Goal: Task Accomplishment & Management: Manage account settings

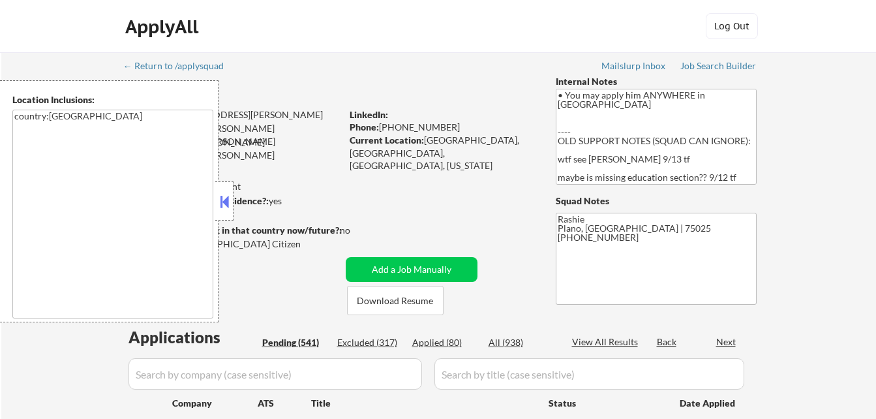
select select ""pending""
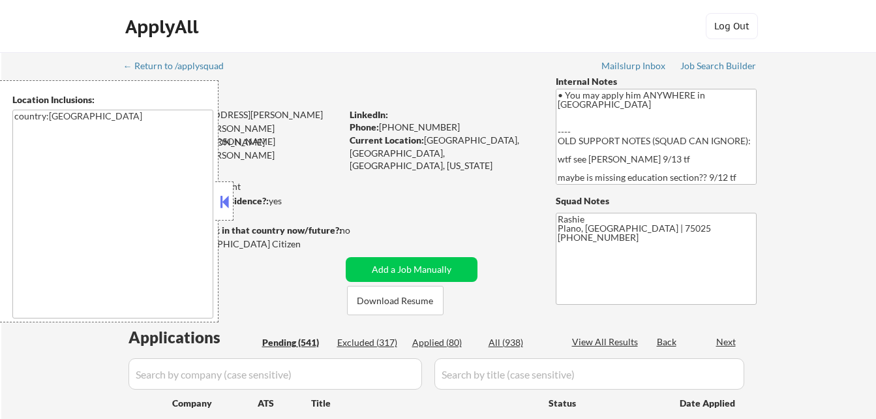
select select ""pending""
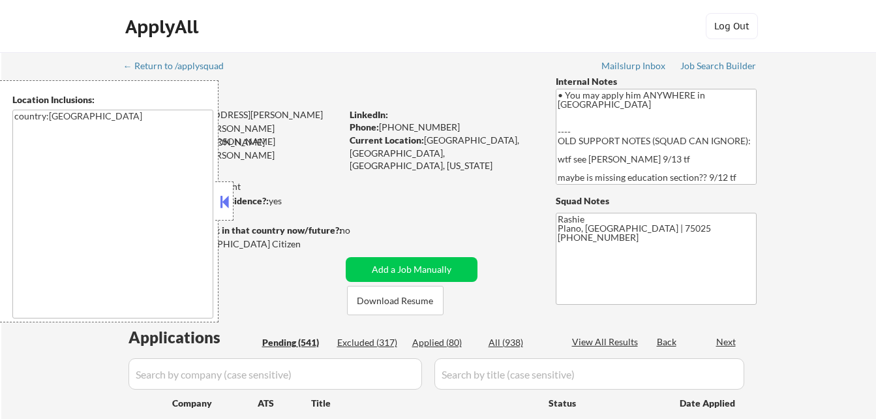
select select ""pending""
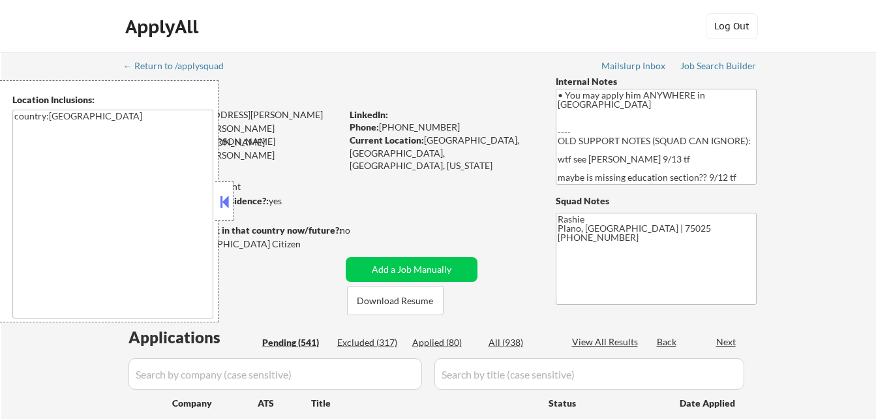
select select ""pending""
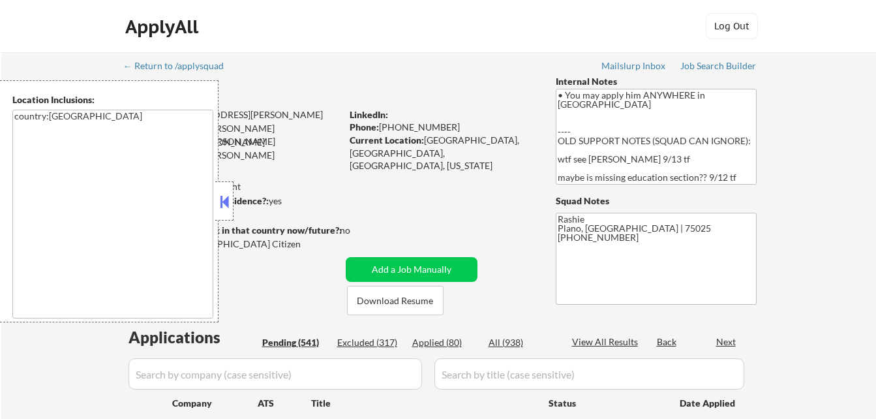
select select ""pending""
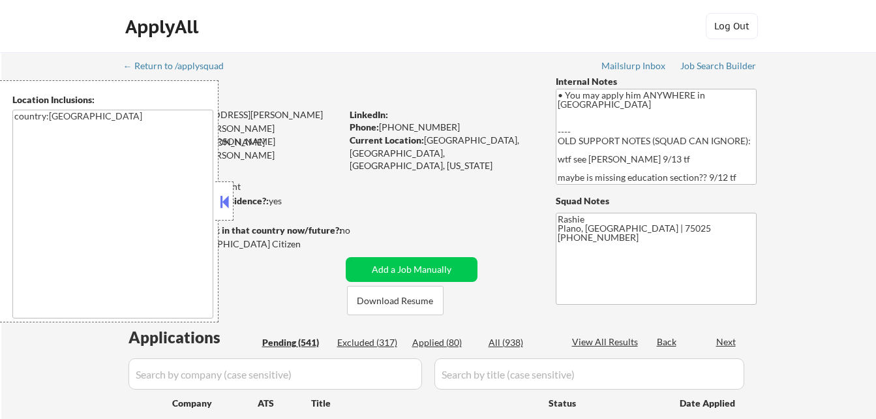
select select ""pending""
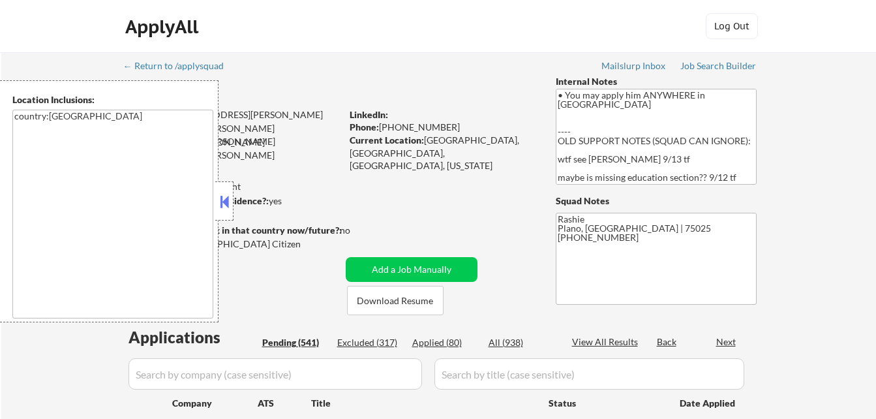
select select ""pending""
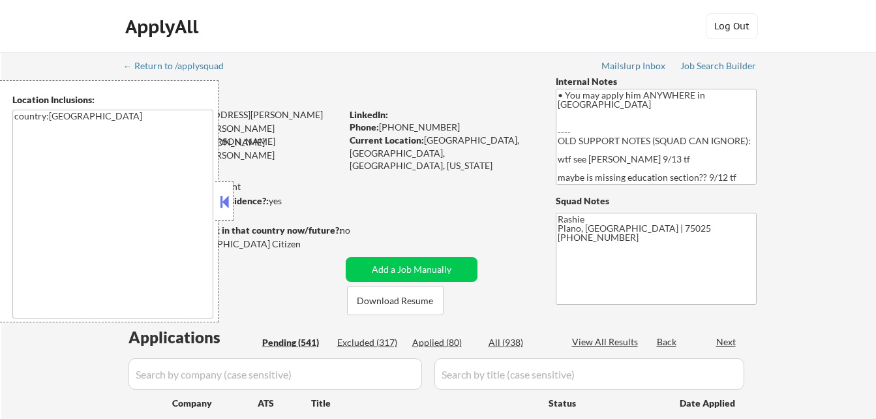
select select ""pending""
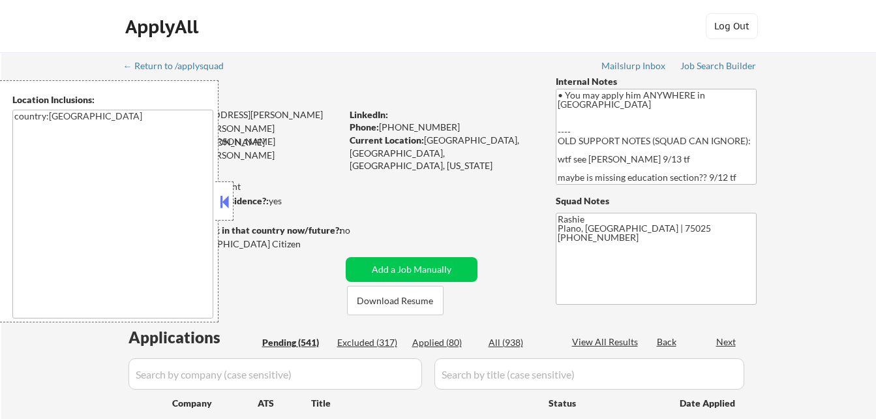
select select ""pending""
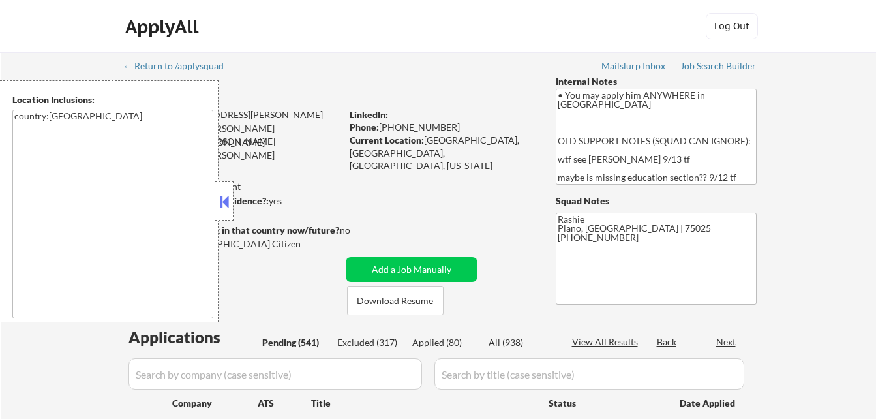
select select ""pending""
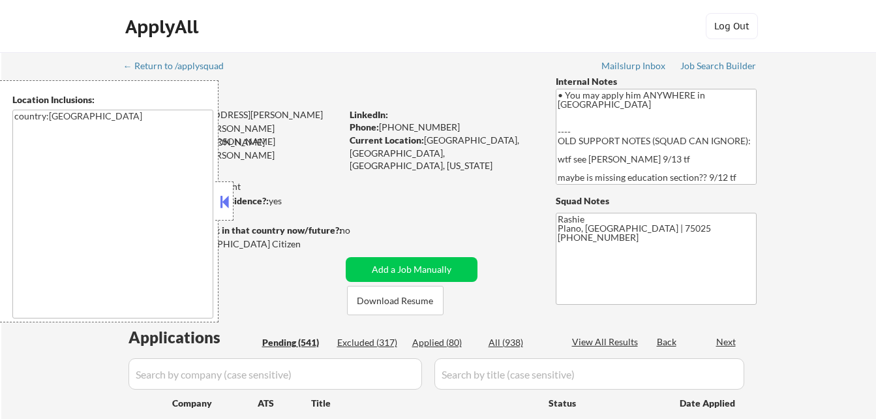
select select ""pending""
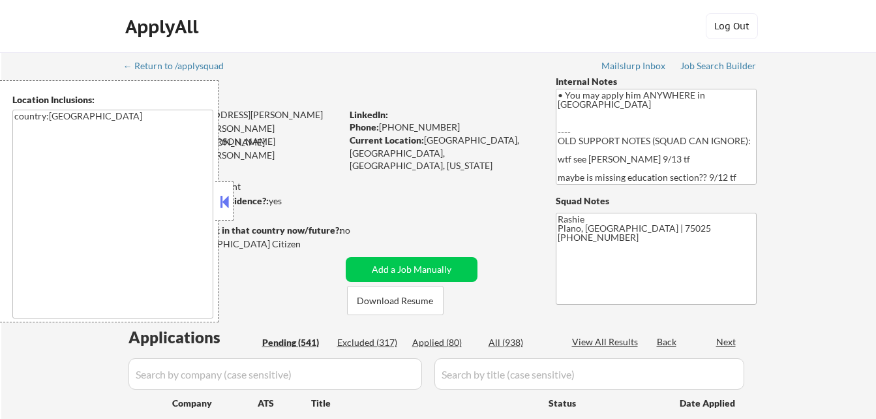
select select ""pending""
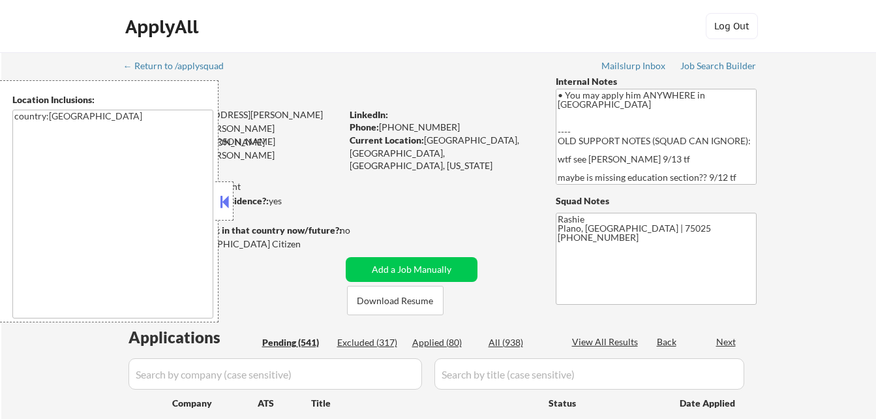
select select ""pending""
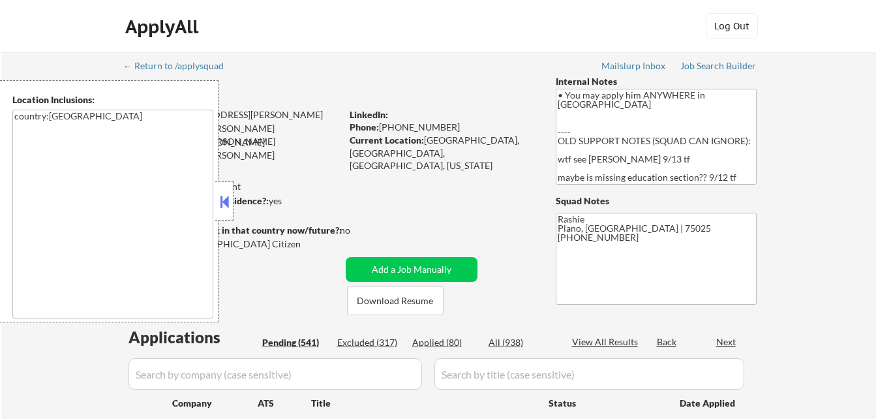
select select ""pending""
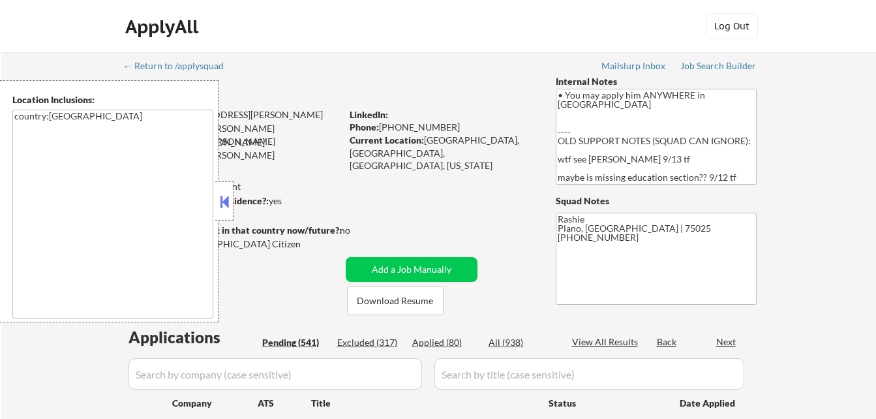
select select ""pending""
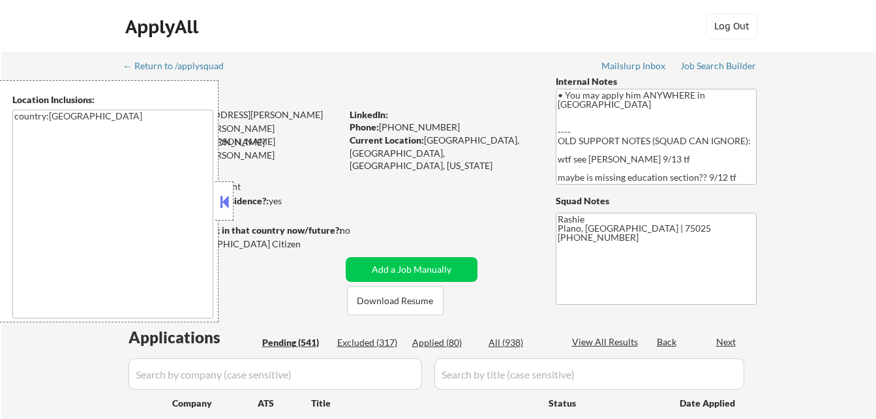
select select ""pending""
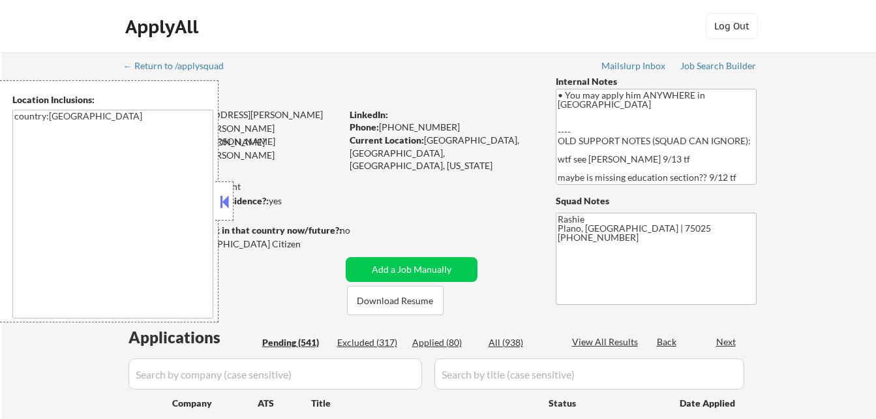
select select ""pending""
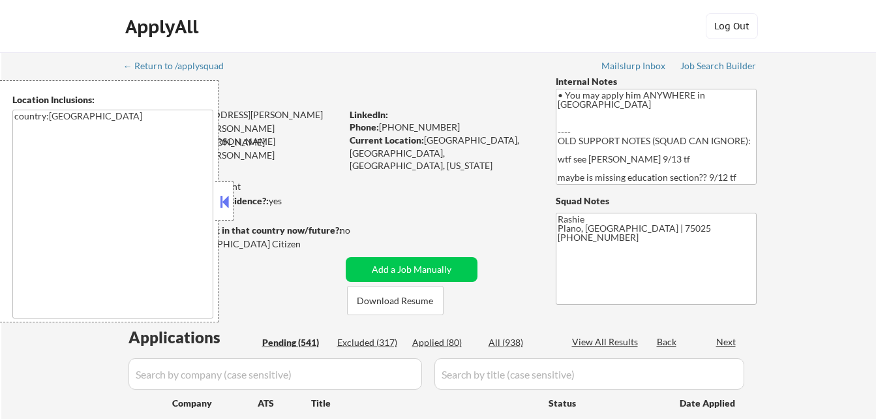
select select ""pending""
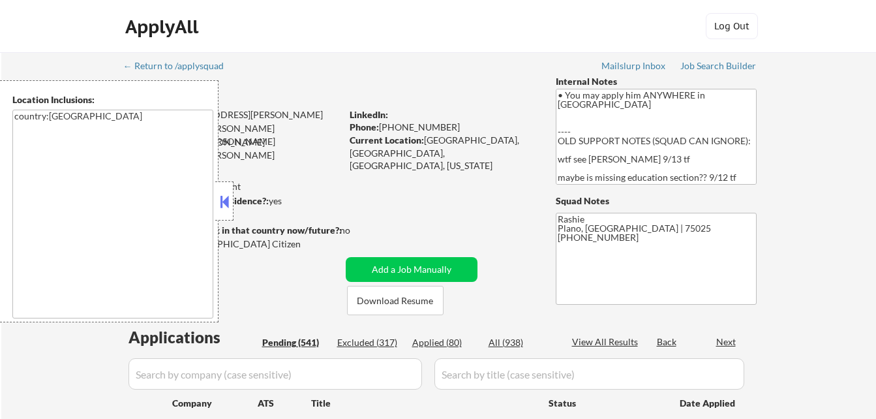
select select ""pending""
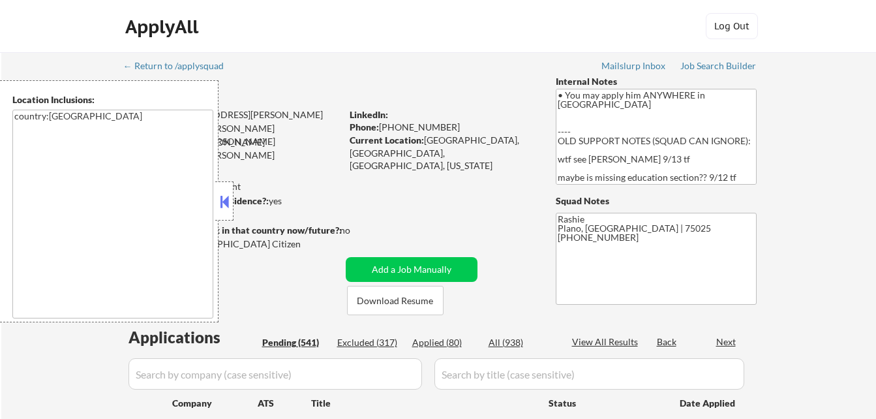
select select ""pending""
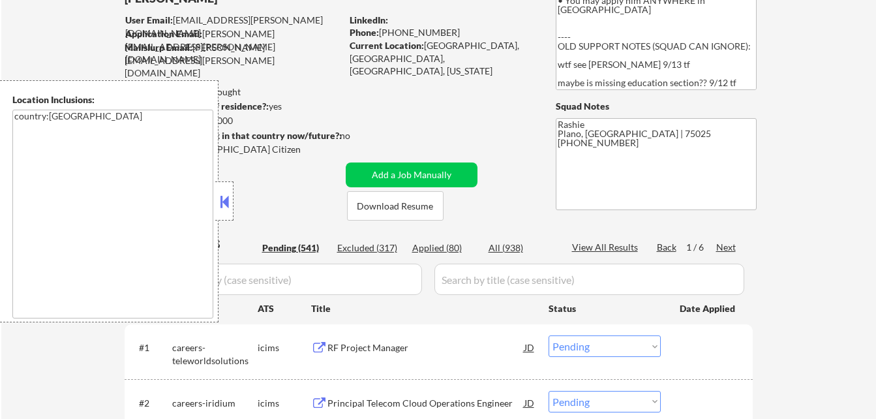
scroll to position [196, 0]
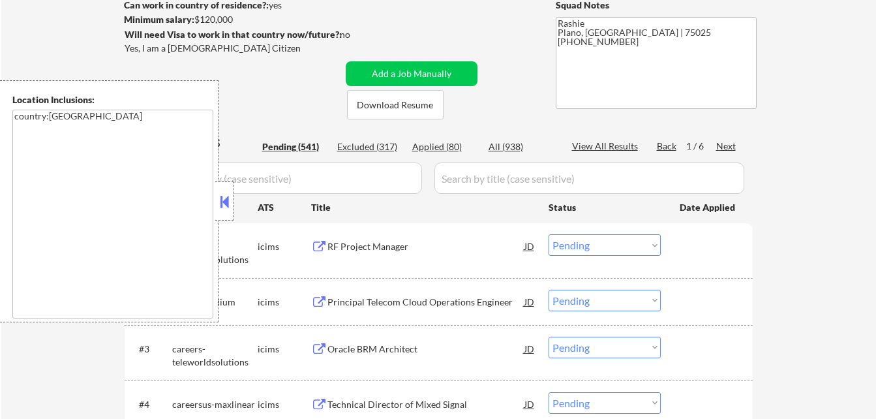
click at [225, 200] on button at bounding box center [224, 202] width 14 height 20
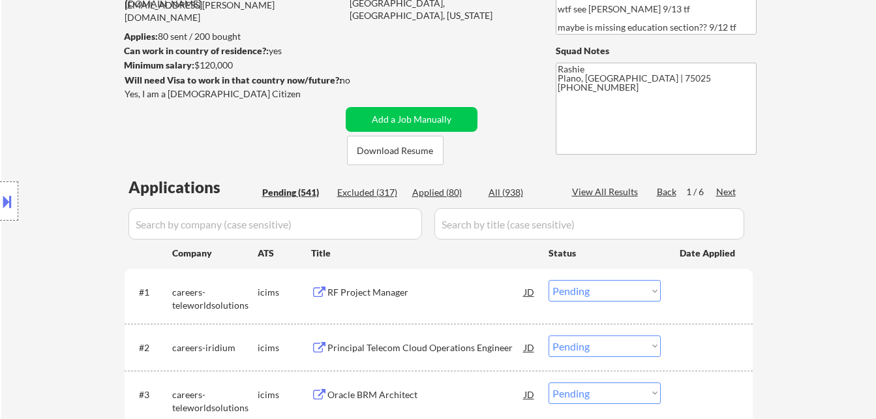
scroll to position [130, 0]
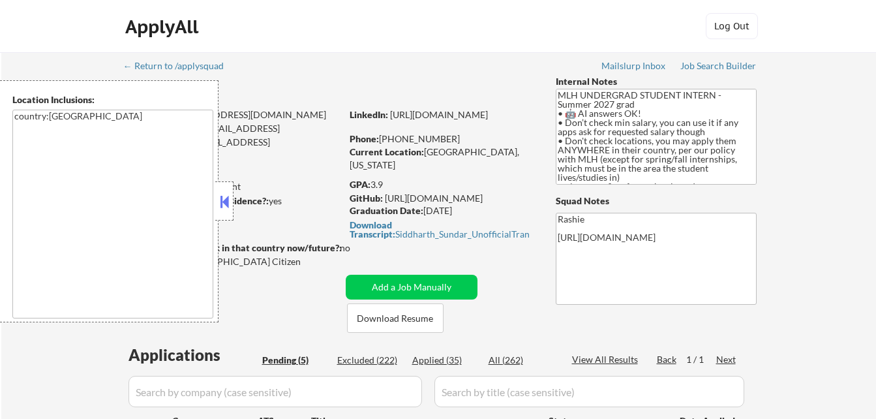
select select ""pending""
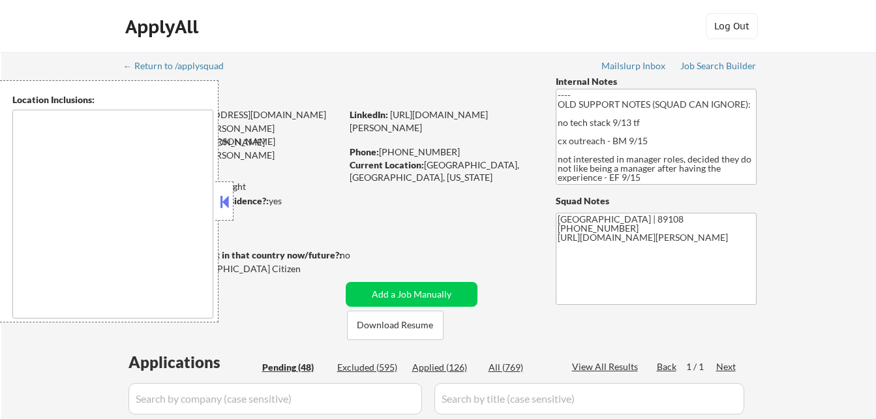
select select ""pending""
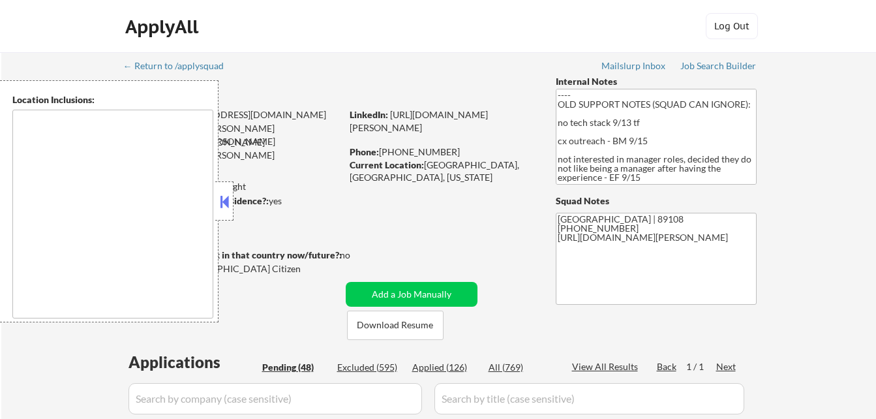
select select ""pending""
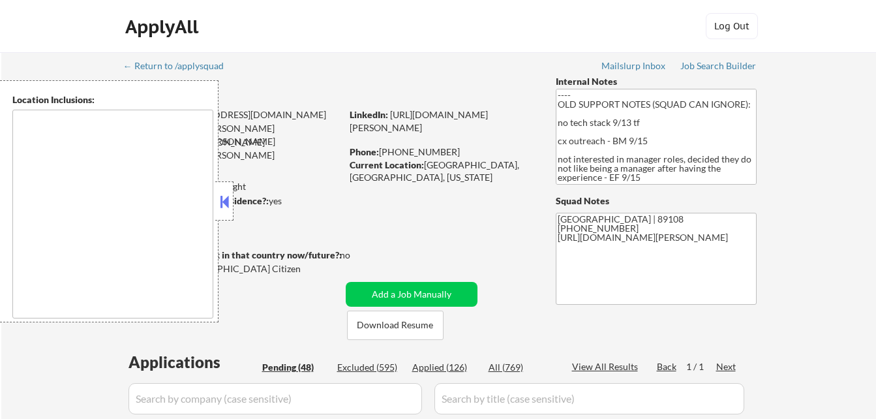
select select ""pending""
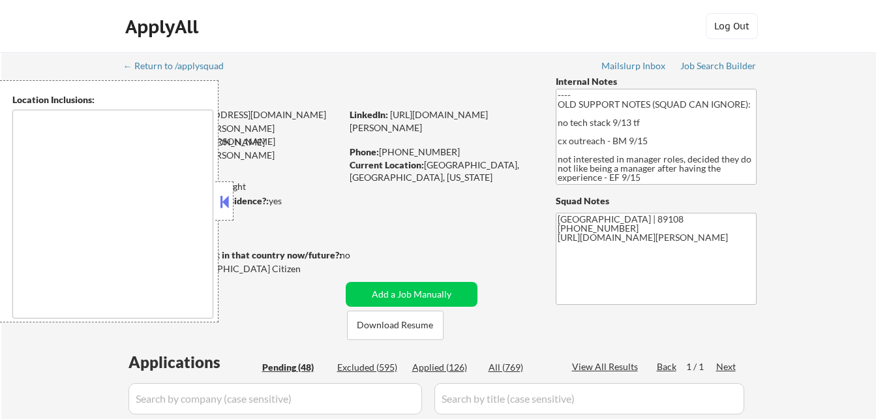
select select ""pending""
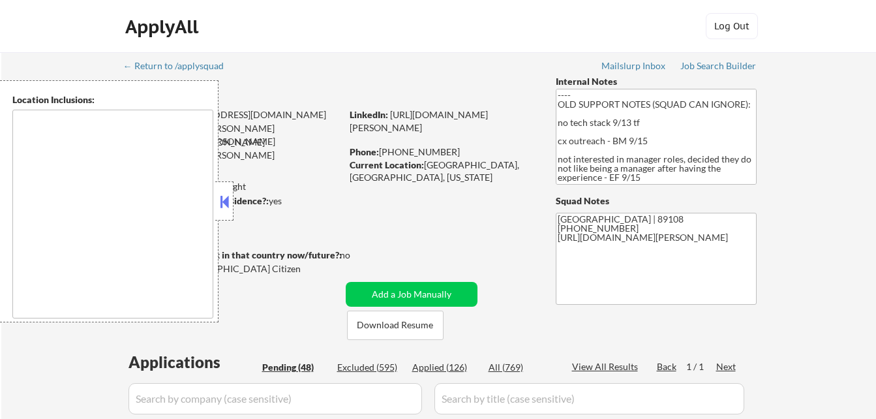
select select ""pending""
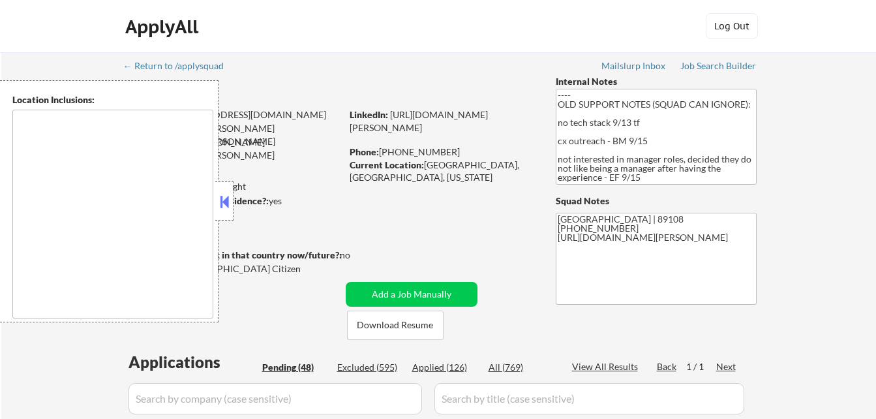
select select ""pending""
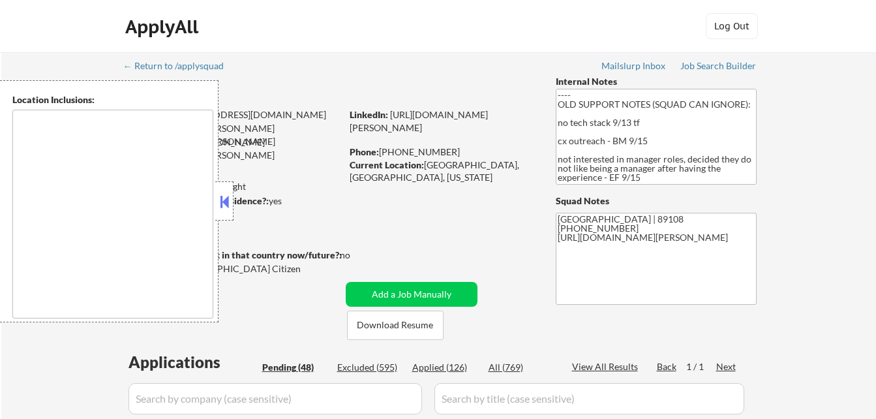
select select ""pending""
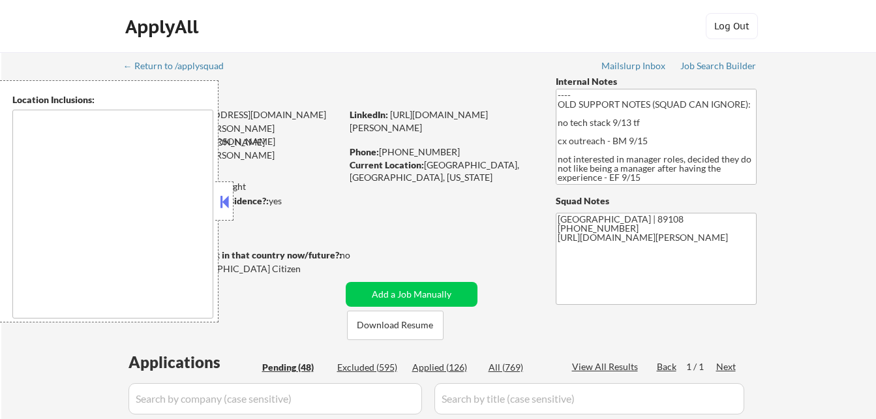
select select ""pending""
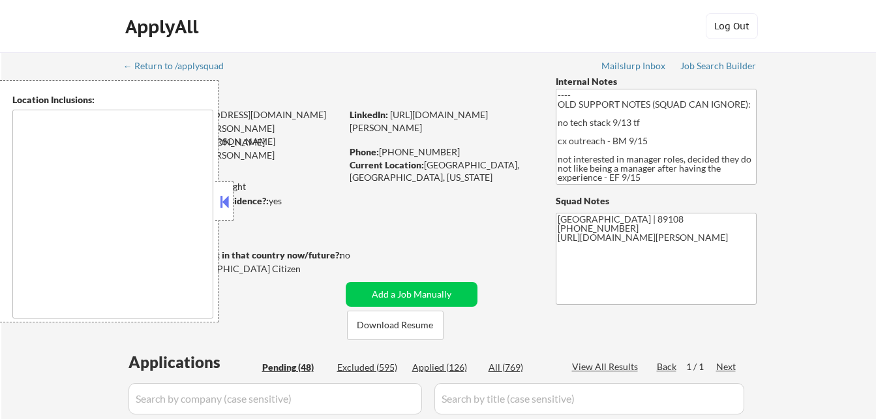
select select ""pending""
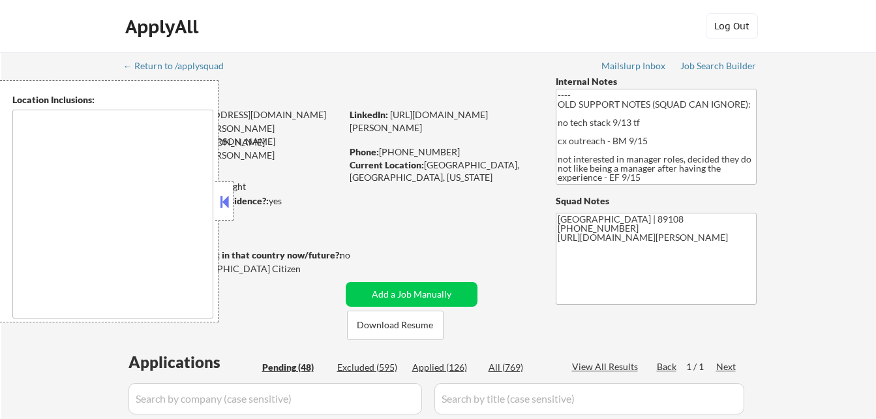
select select ""pending""
click at [226, 205] on button at bounding box center [224, 202] width 14 height 20
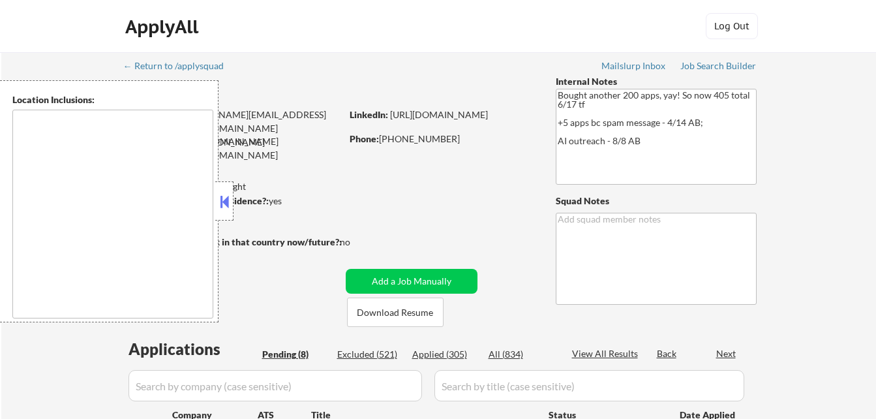
type textarea "[GEOGRAPHIC_DATA], [GEOGRAPHIC_DATA] [GEOGRAPHIC_DATA], [GEOGRAPHIC_DATA] [GEOG…"
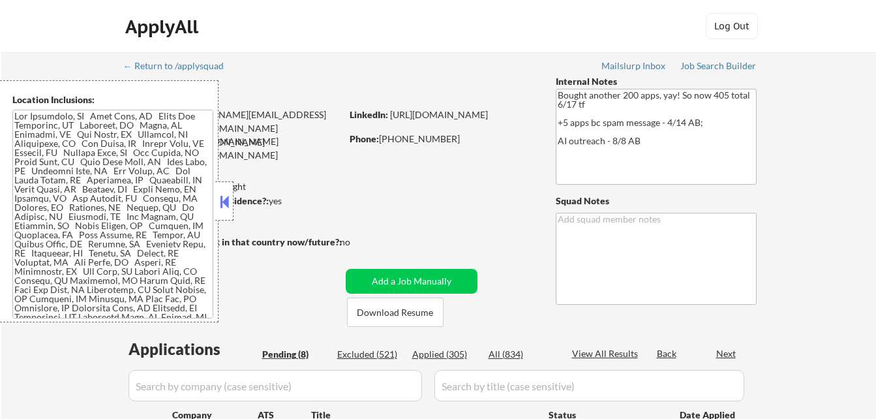
select select ""pending""
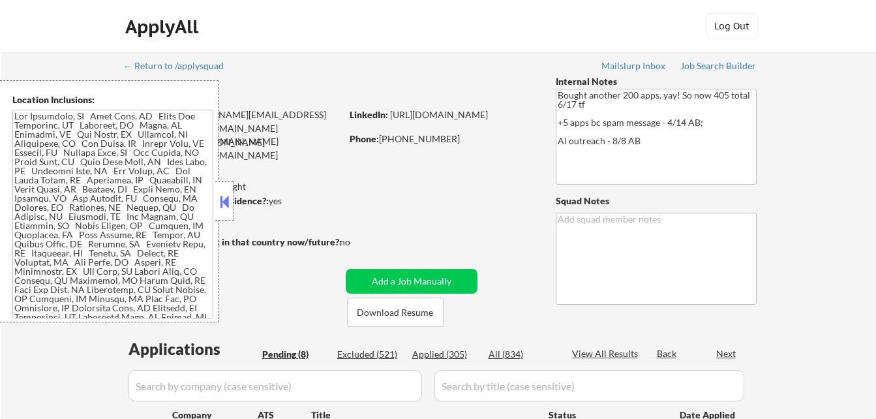
select select ""pending""
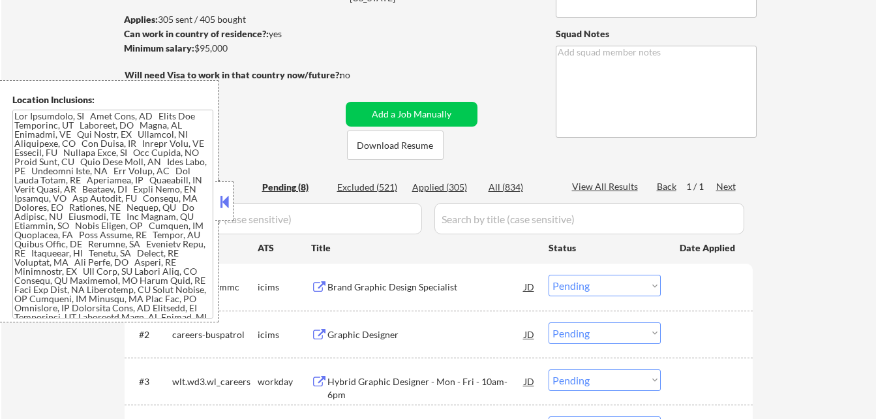
scroll to position [196, 0]
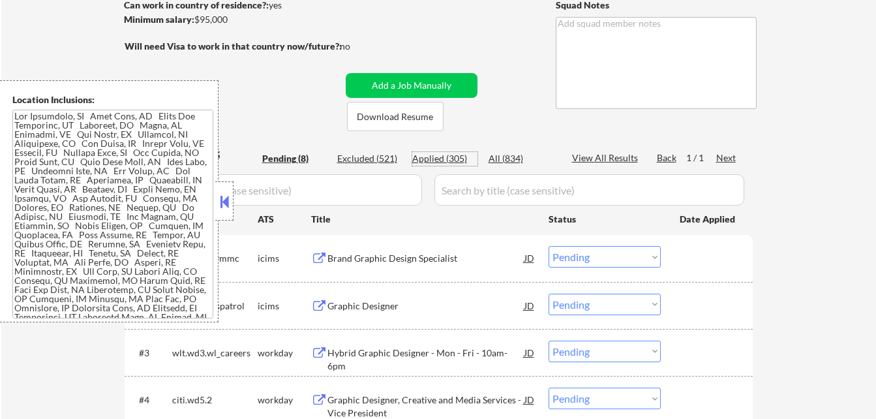
click at [448, 158] on div "Applied (305)" at bounding box center [444, 158] width 65 height 13
select select ""applied""
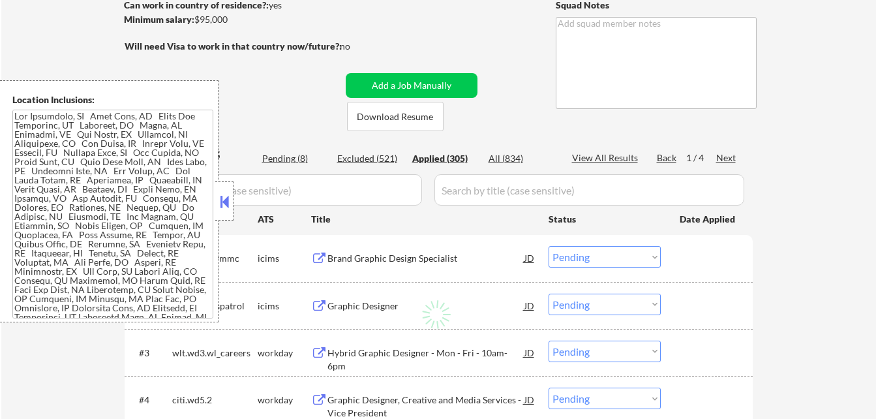
select select ""applied""
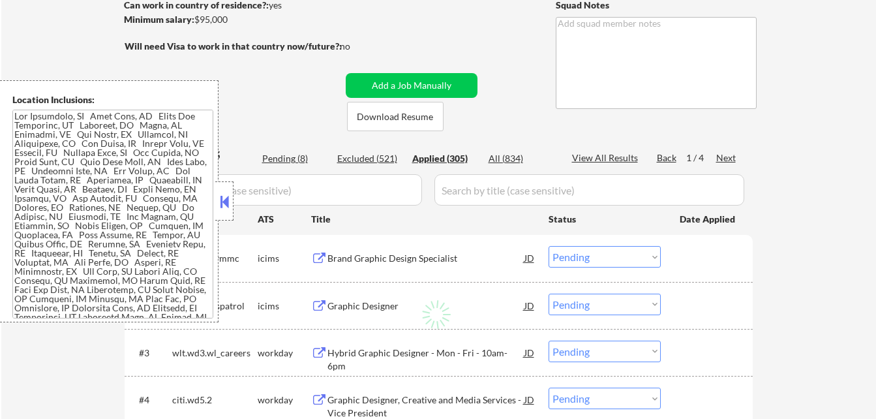
select select ""applied""
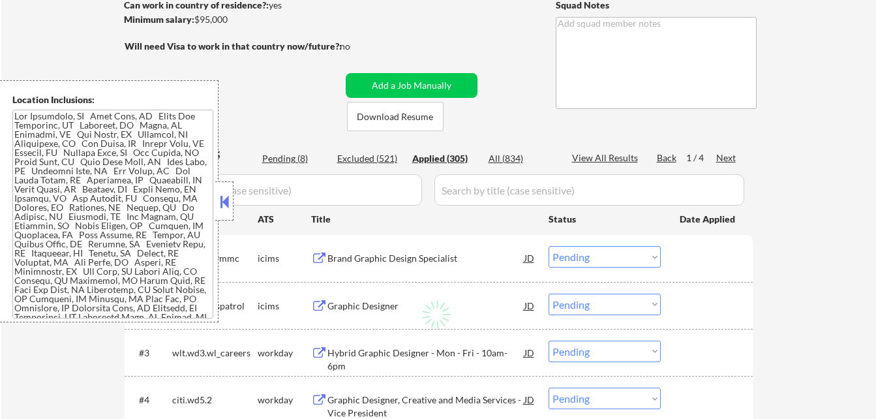
select select ""applied""
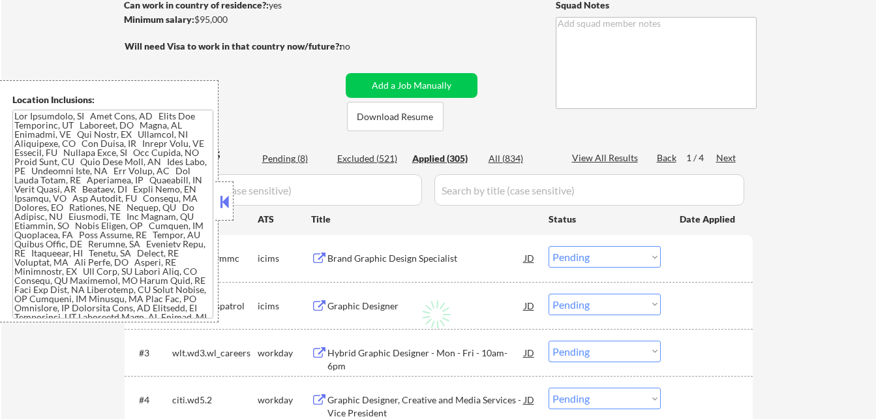
select select ""applied""
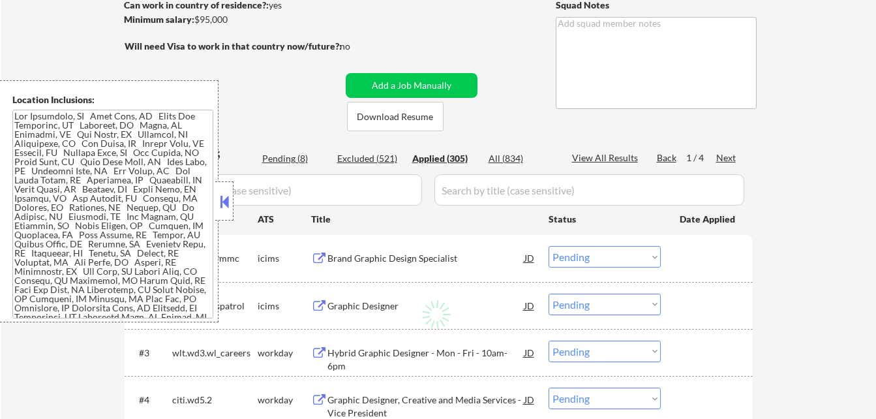
select select ""applied""
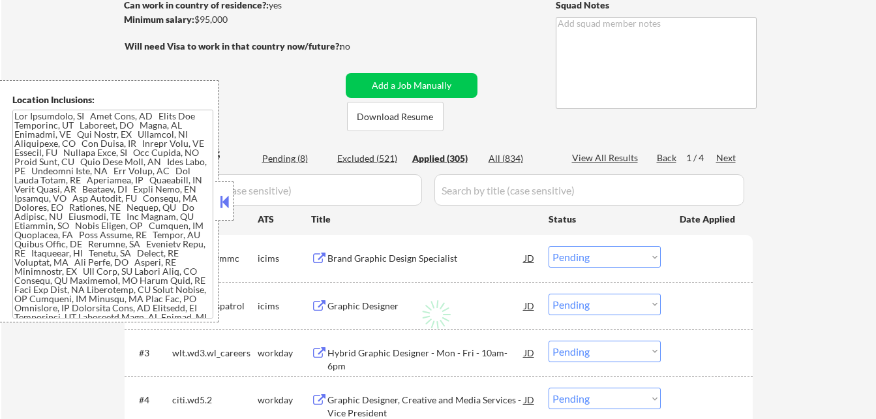
select select ""applied""
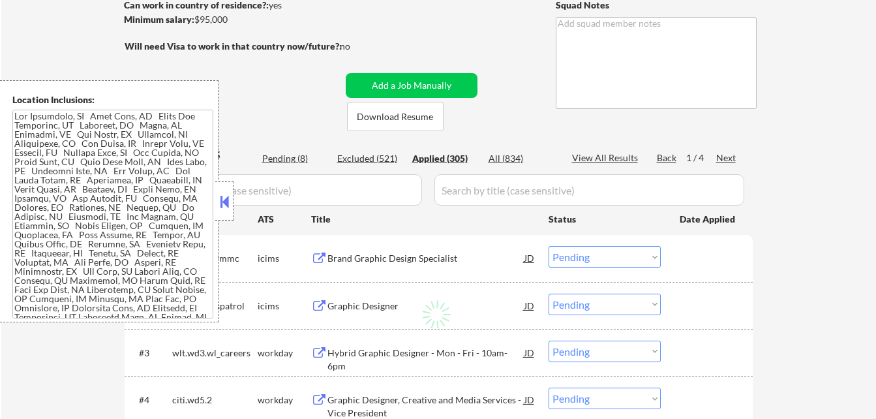
select select ""applied""
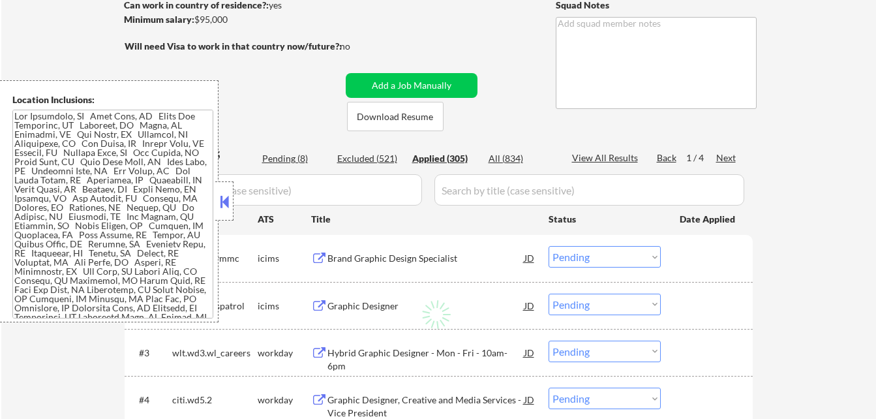
select select ""applied""
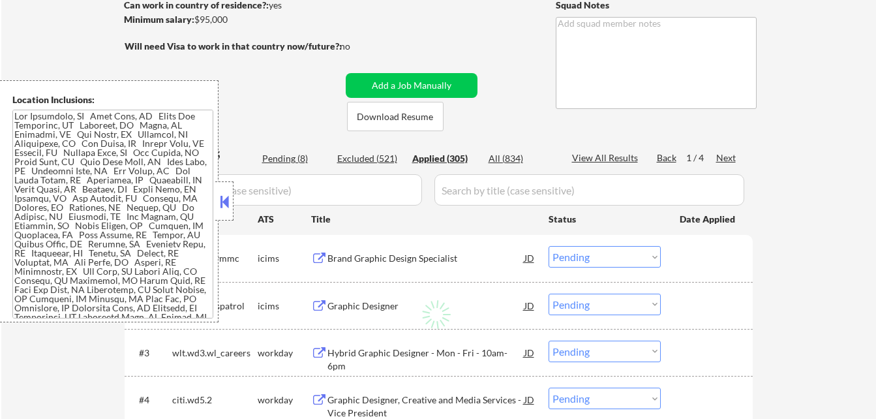
select select ""applied""
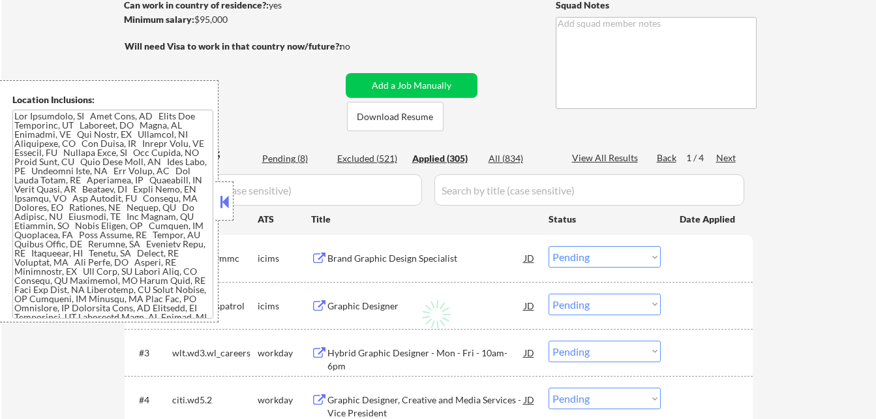
select select ""applied""
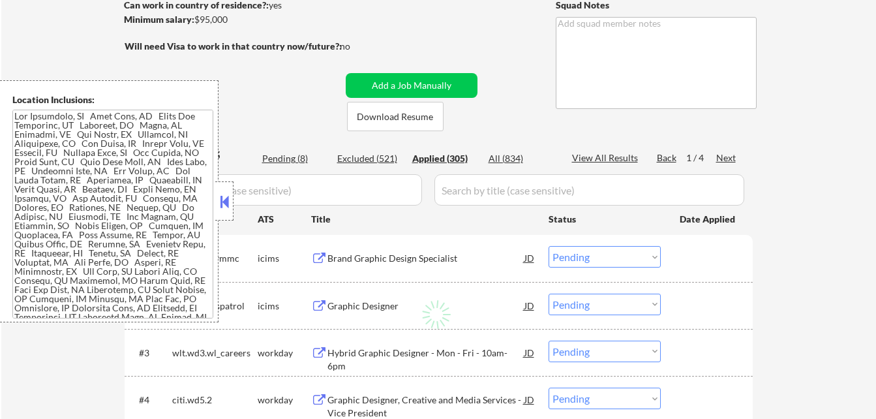
select select ""applied""
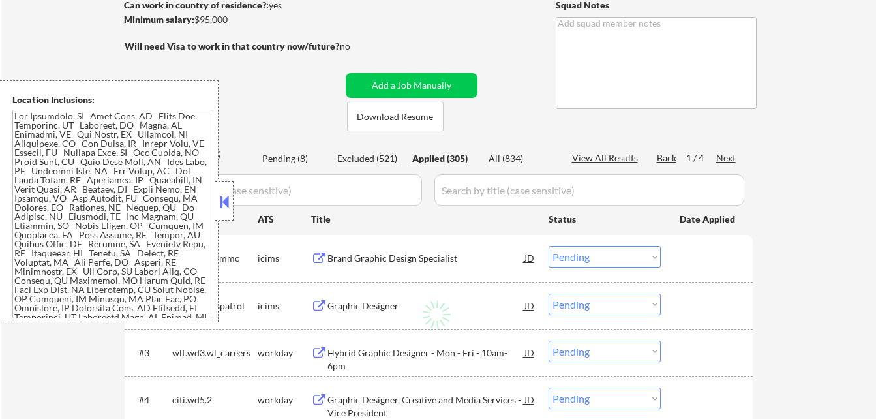
select select ""applied""
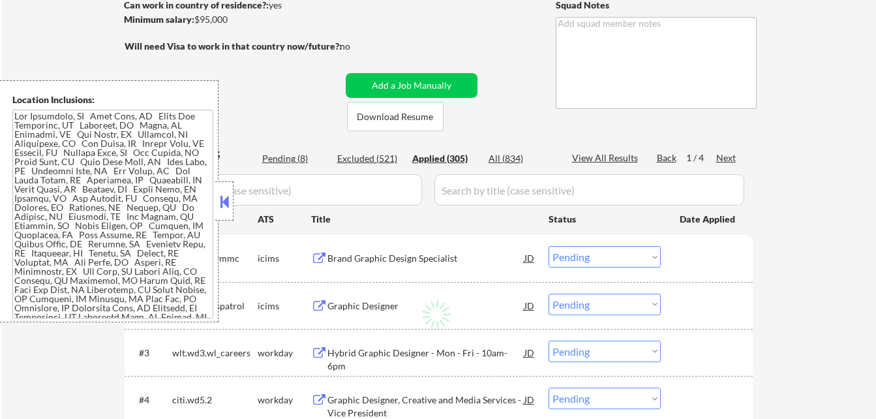
select select ""applied""
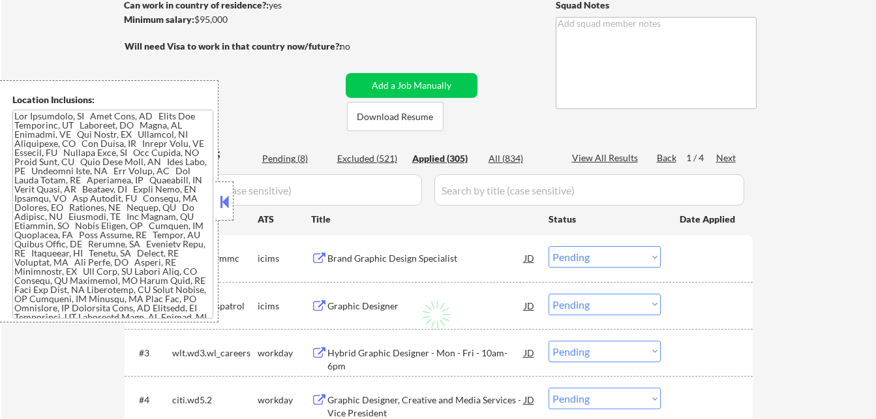
select select ""applied""
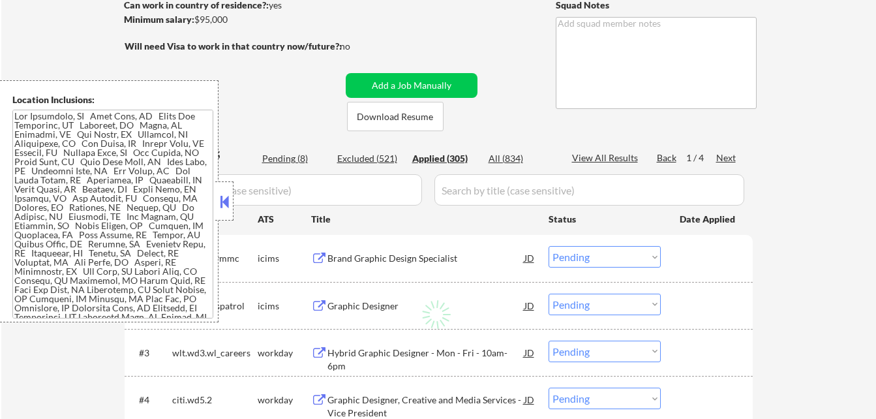
select select ""applied""
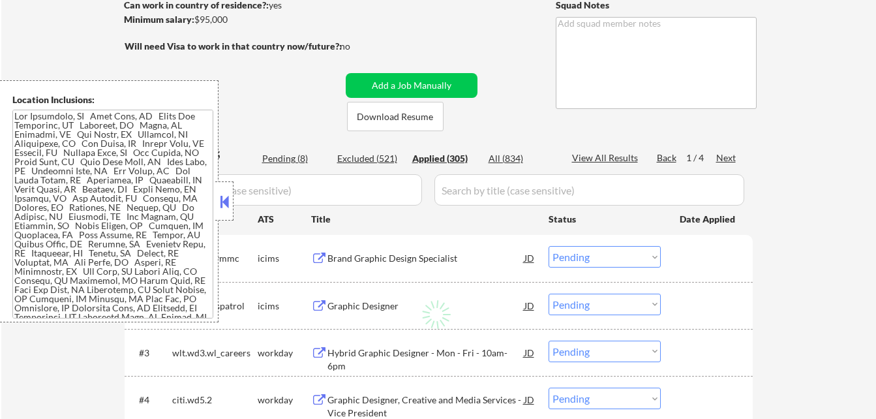
select select ""applied""
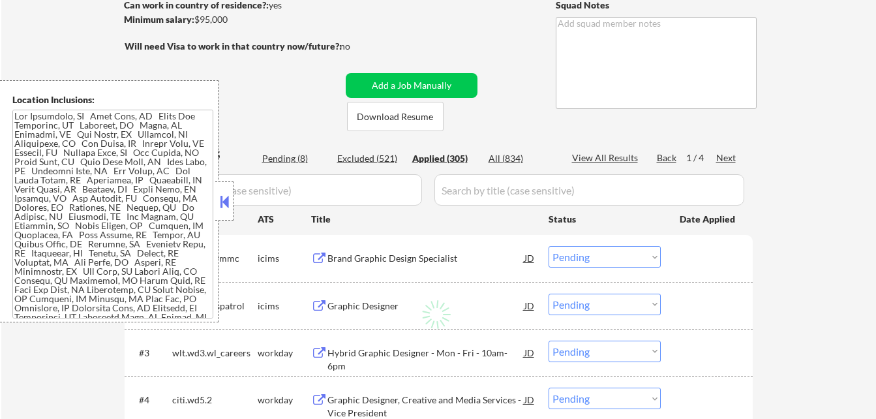
select select ""applied""
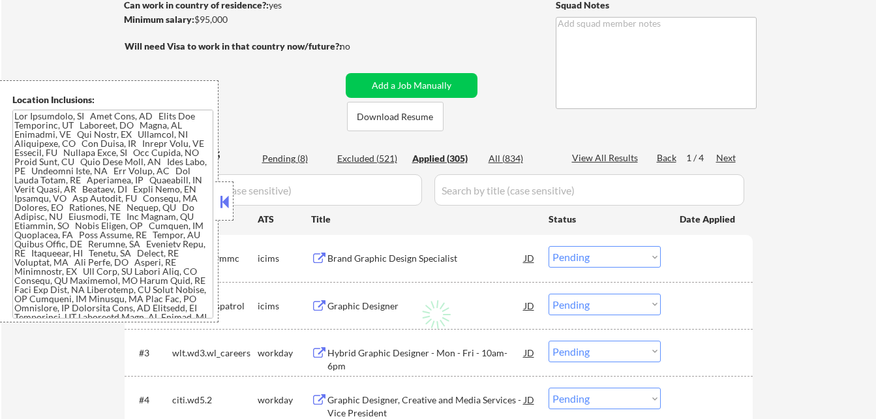
select select ""applied""
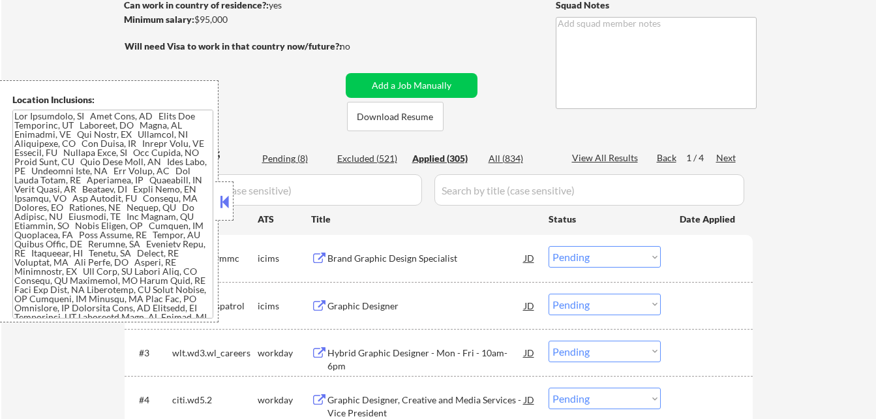
select select ""applied""
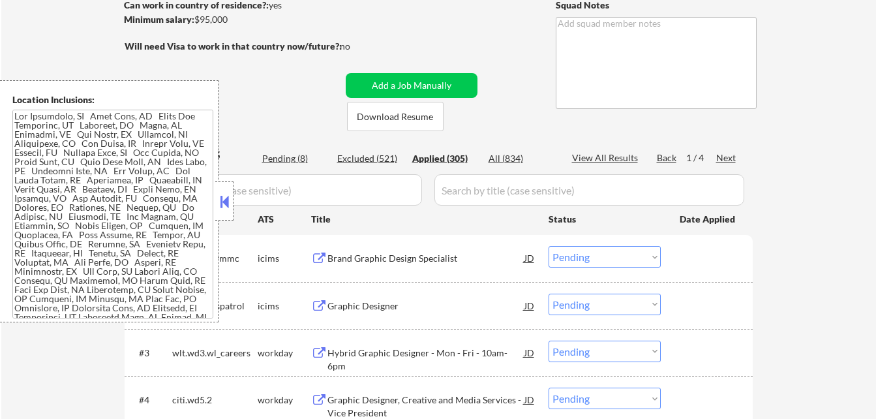
select select ""applied""
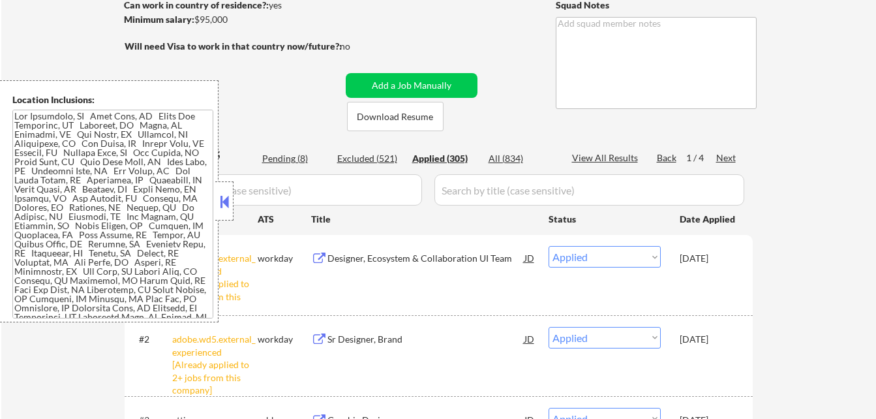
type textarea "Rashie"
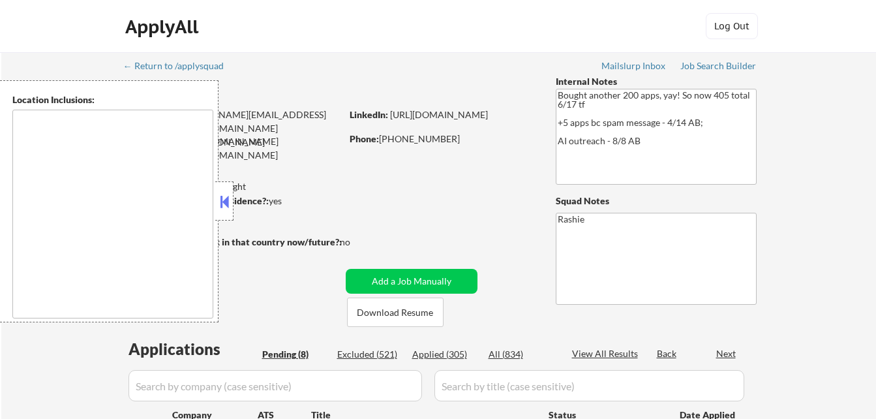
type textarea "[GEOGRAPHIC_DATA], [GEOGRAPHIC_DATA] [GEOGRAPHIC_DATA], [GEOGRAPHIC_DATA] [GEOG…"
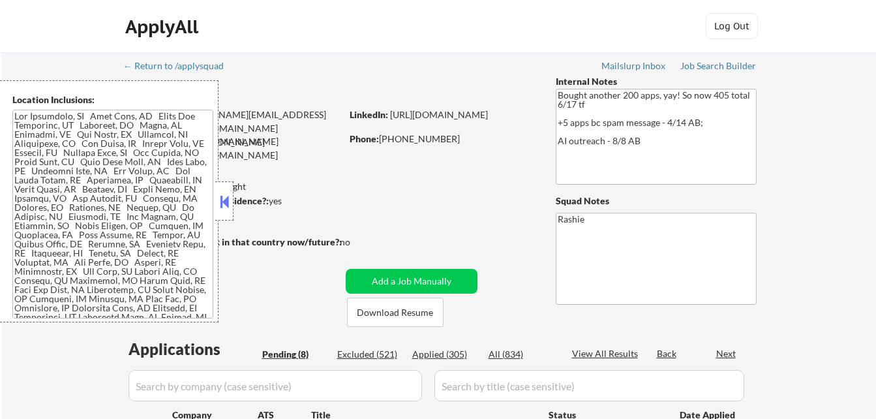
select select ""pending""
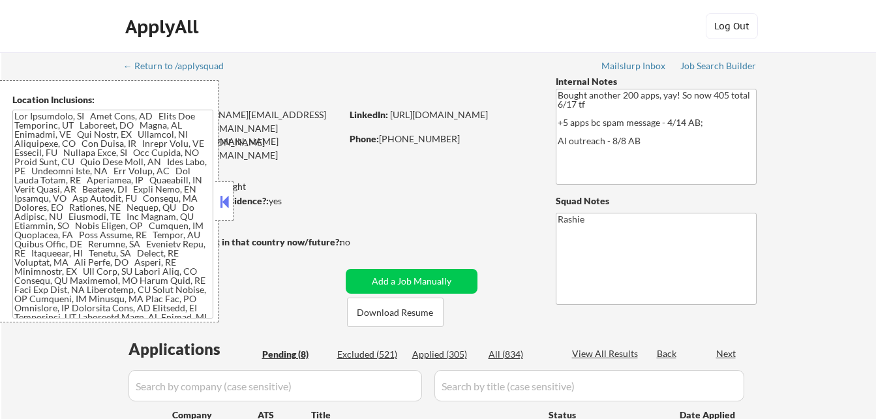
select select ""pending""
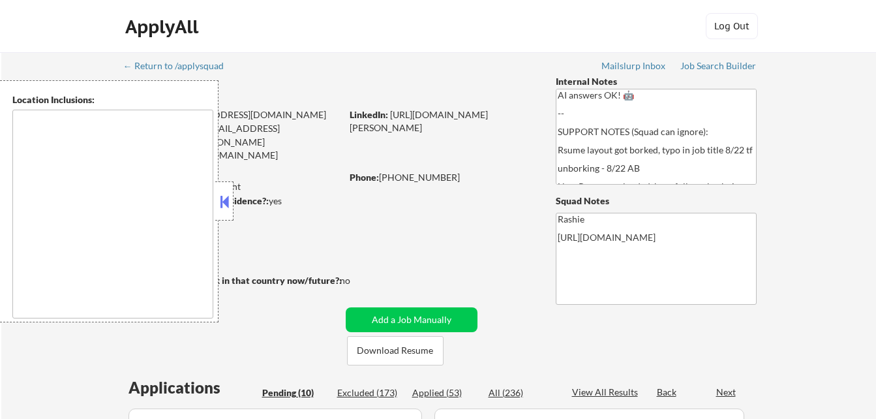
type textarea "[GEOGRAPHIC_DATA], [GEOGRAPHIC_DATA] [GEOGRAPHIC_DATA], [GEOGRAPHIC_DATA] [GEOG…"
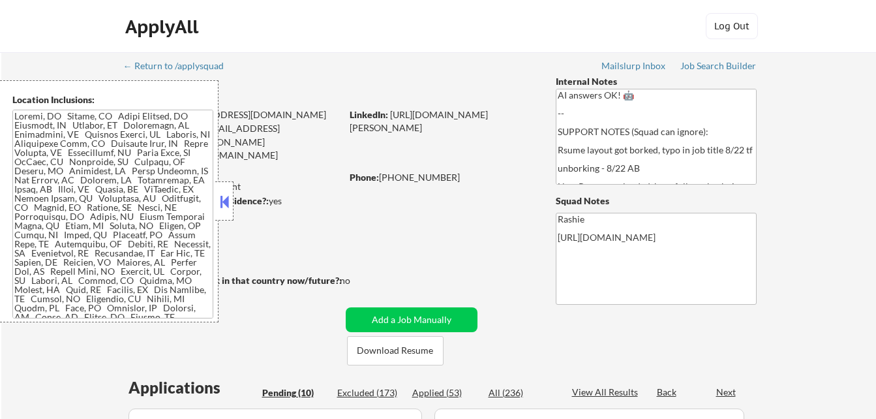
select select ""pending""
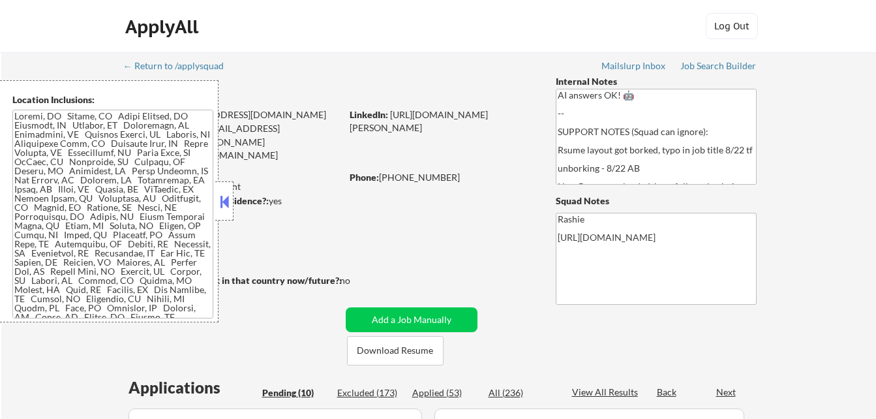
select select ""pending""
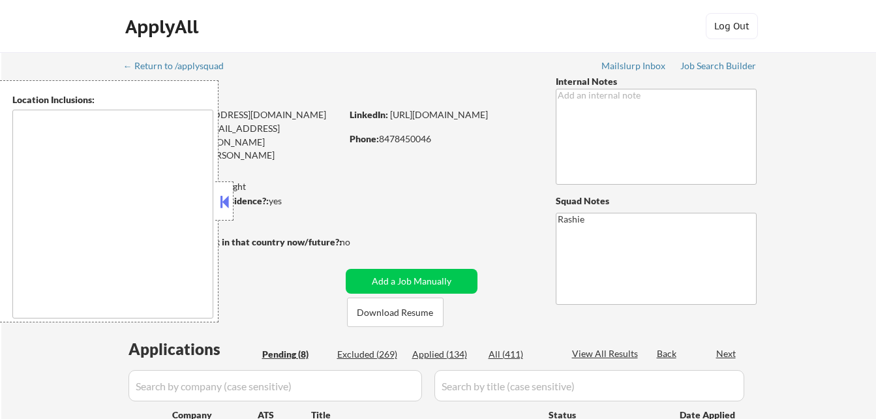
type textarea "[GEOGRAPHIC_DATA], [GEOGRAPHIC_DATA] [GEOGRAPHIC_DATA], [GEOGRAPHIC_DATA] [GEOG…"
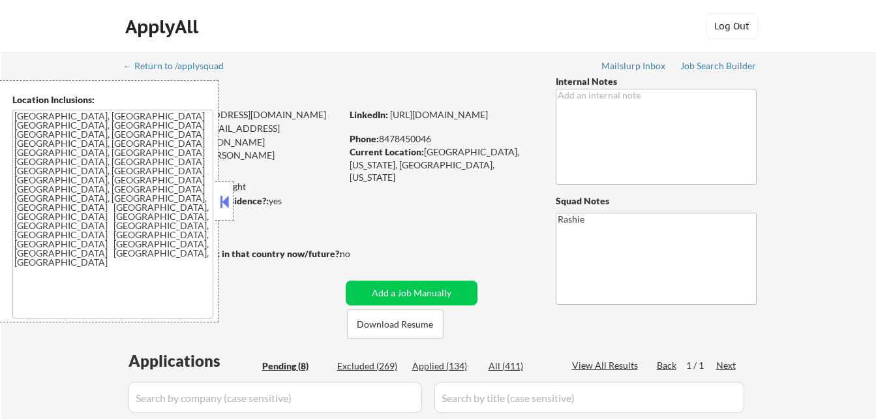
select select ""pending""
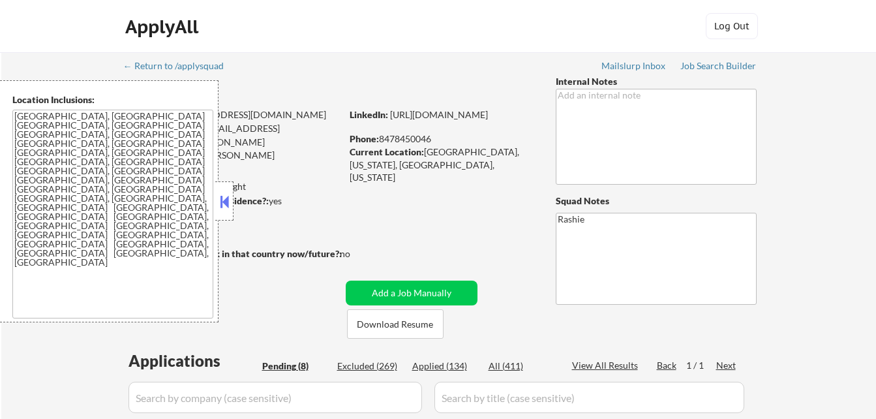
select select ""pending""
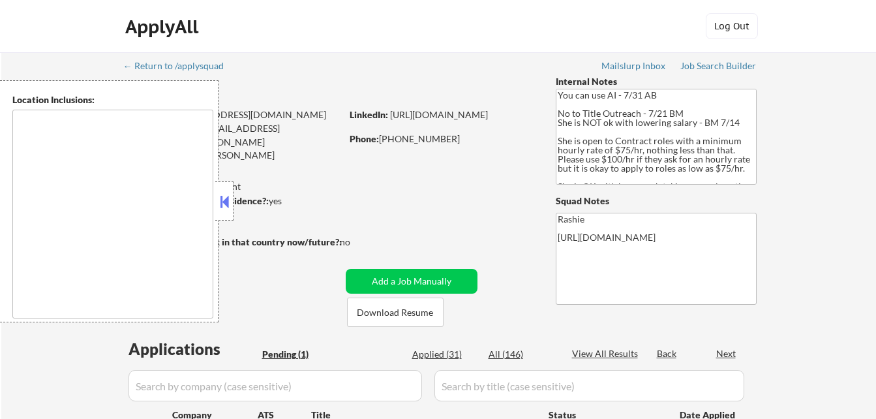
select select ""pending""
type textarea "remote"
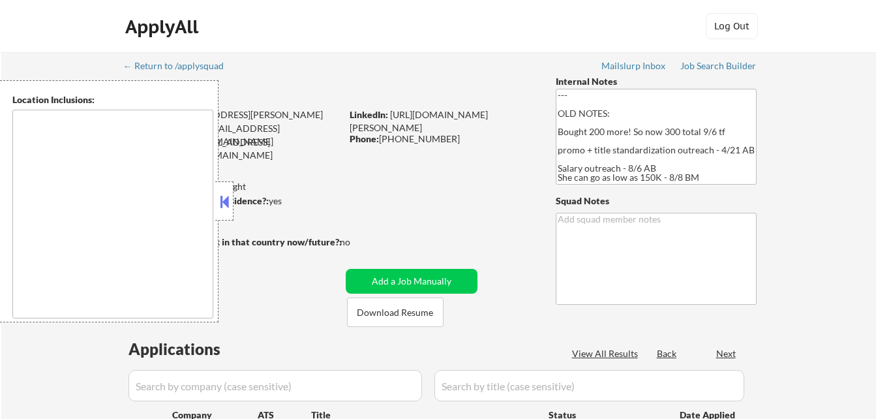
type textarea "remote"
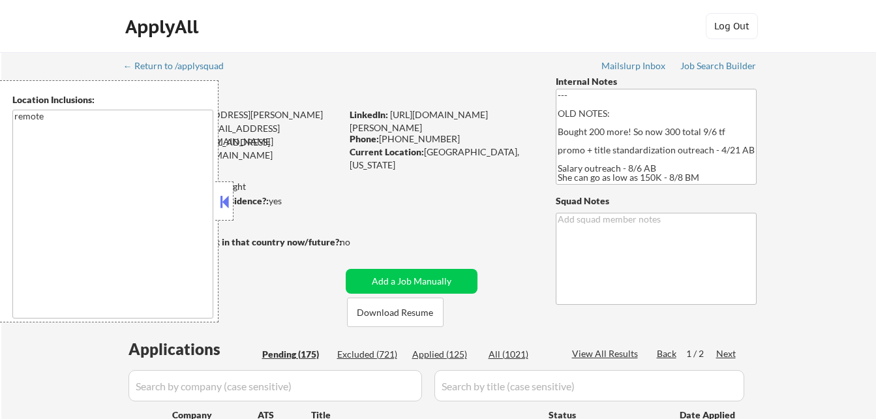
select select ""pending""
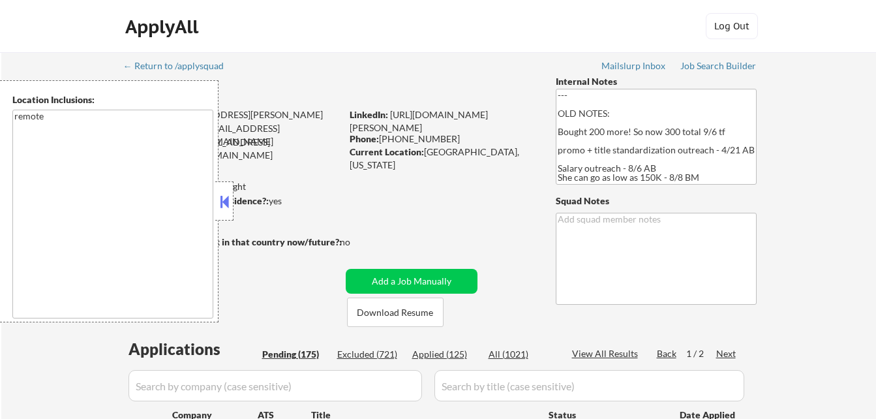
select select ""pending""
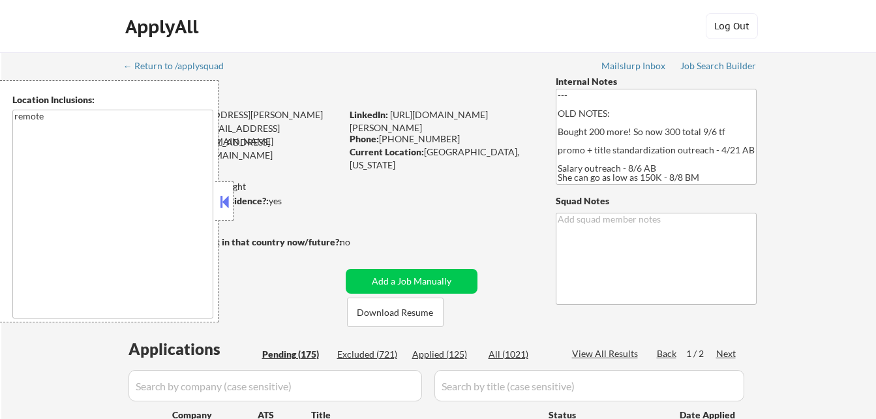
select select ""pending""
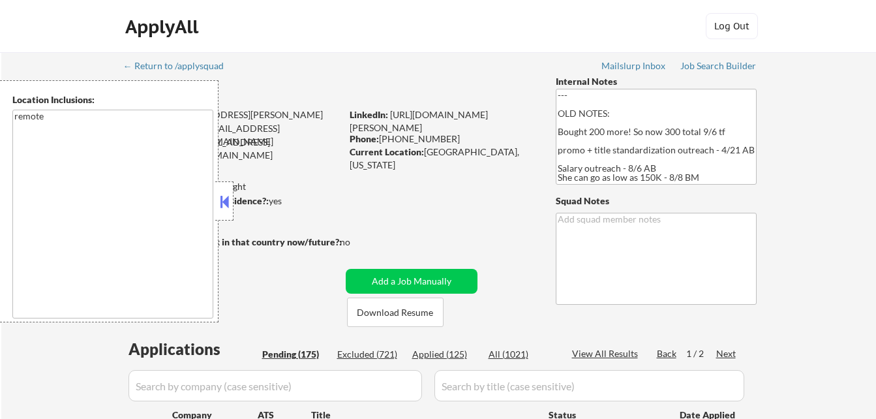
select select ""pending""
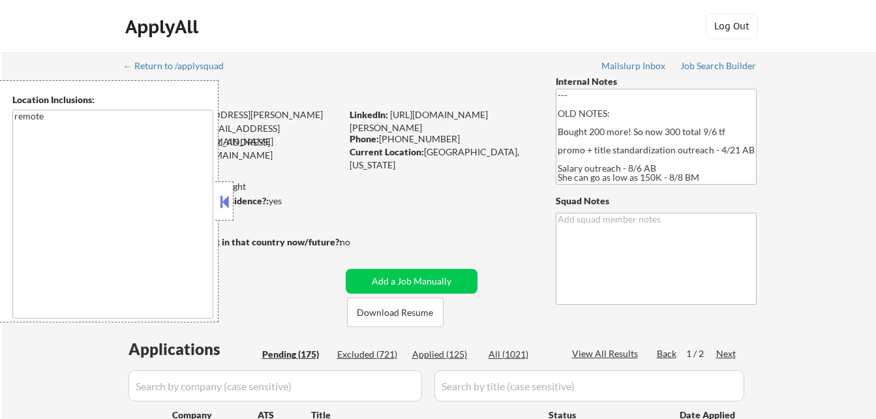
select select ""pending""
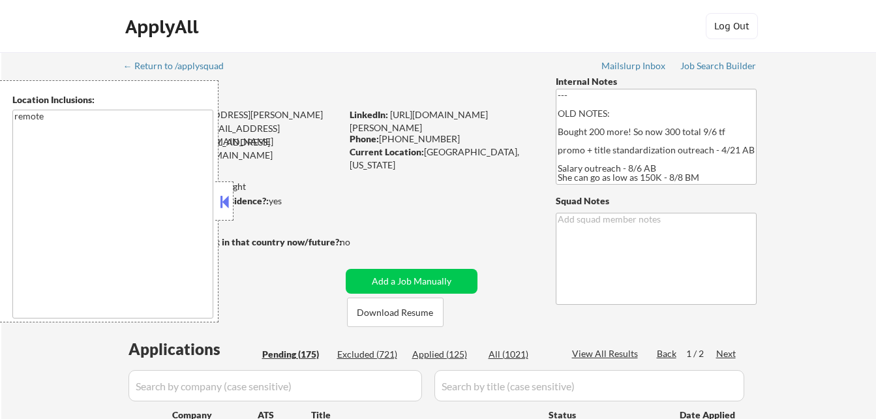
select select ""pending""
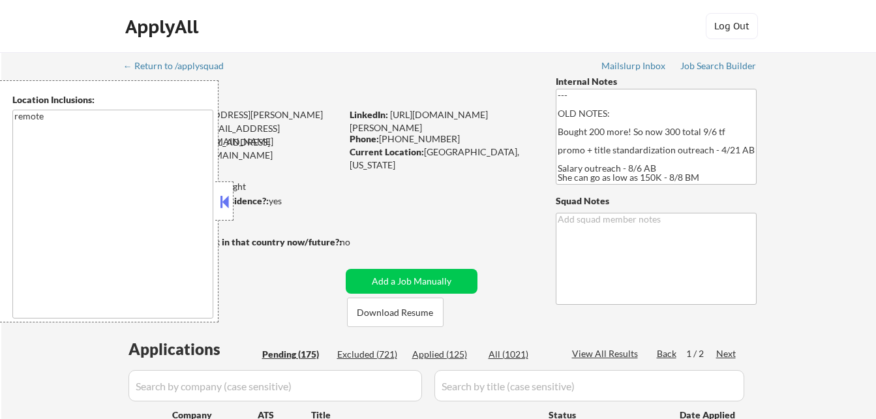
select select ""pending""
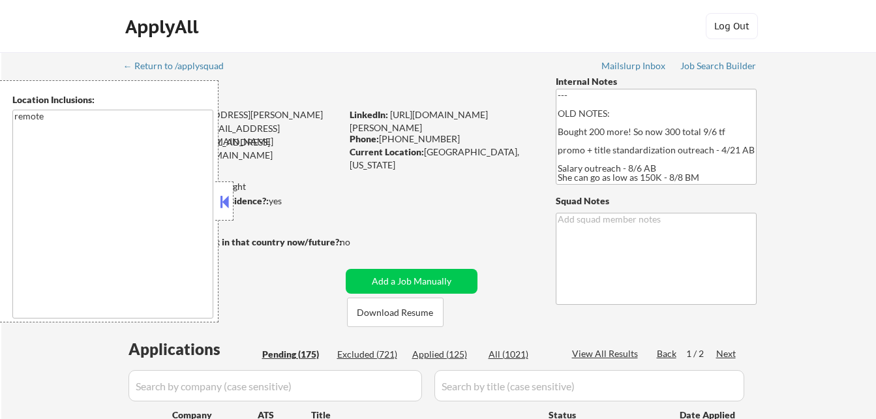
select select ""pending""
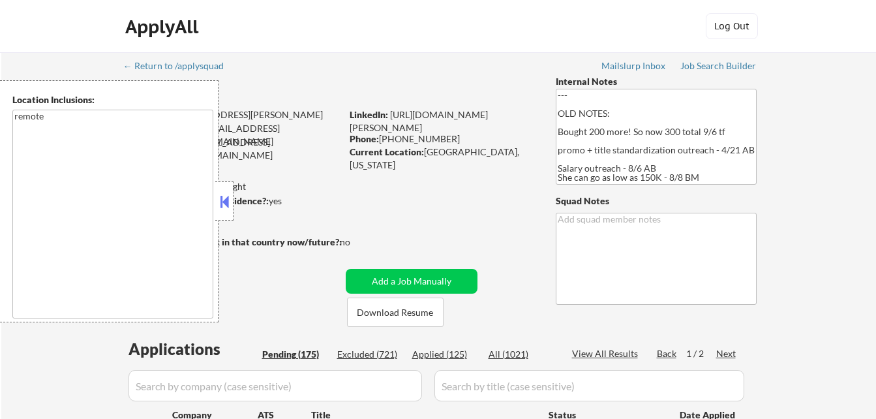
select select ""pending""
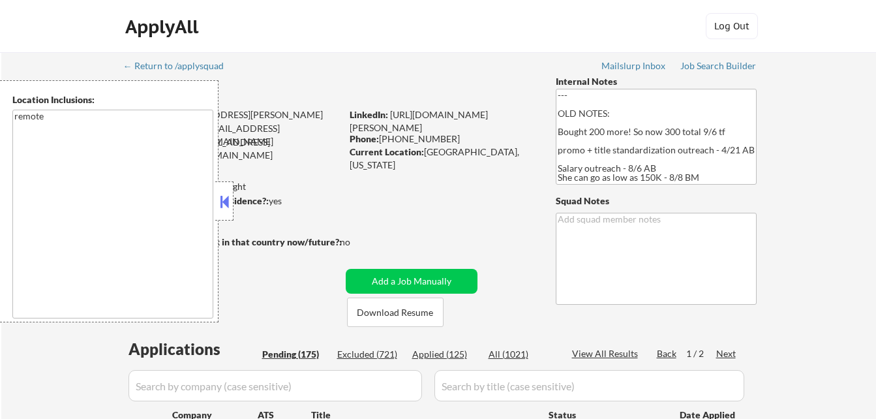
select select ""pending""
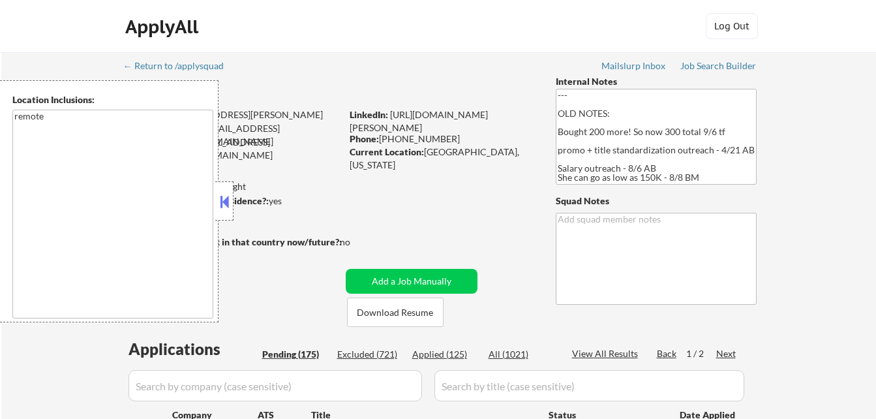
select select ""pending""
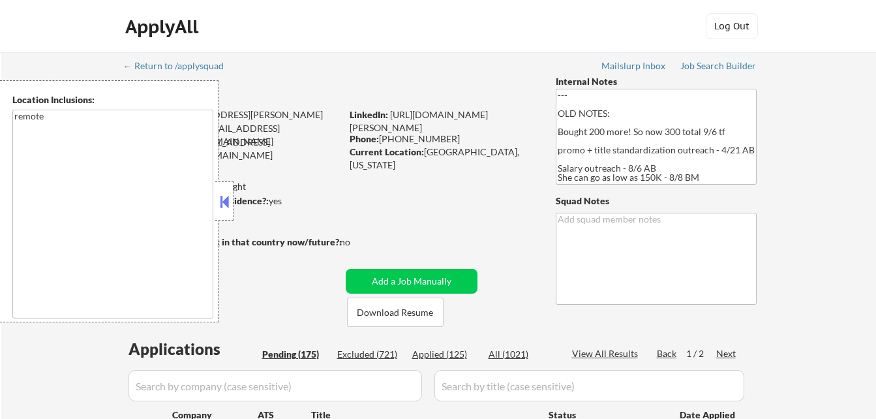
select select ""pending""
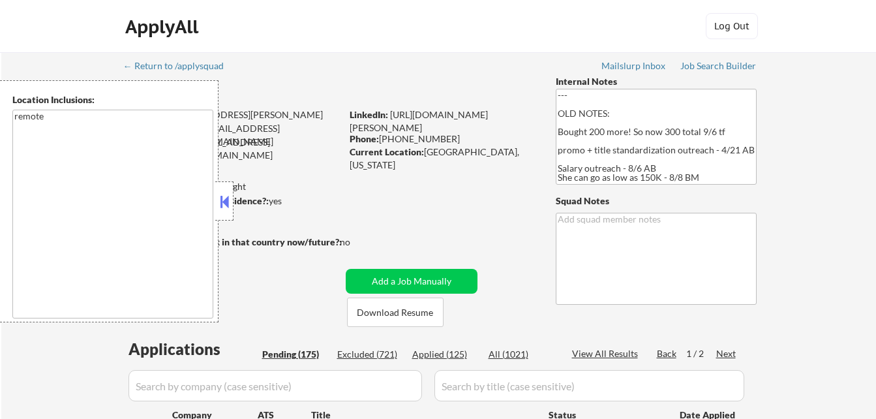
select select ""pending""
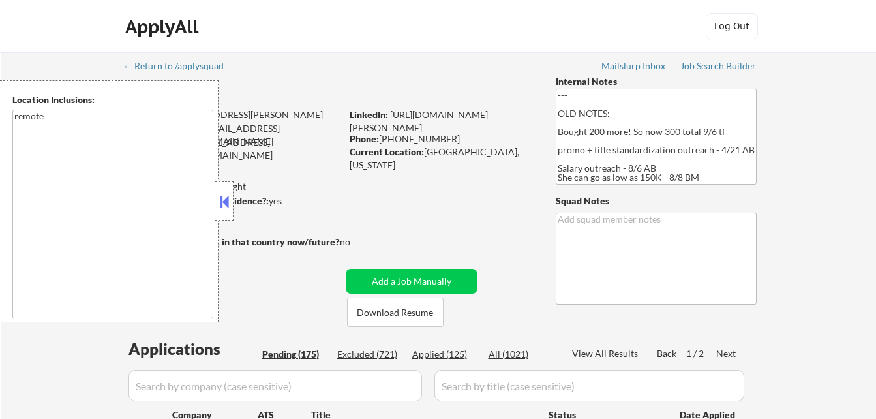
select select ""pending""
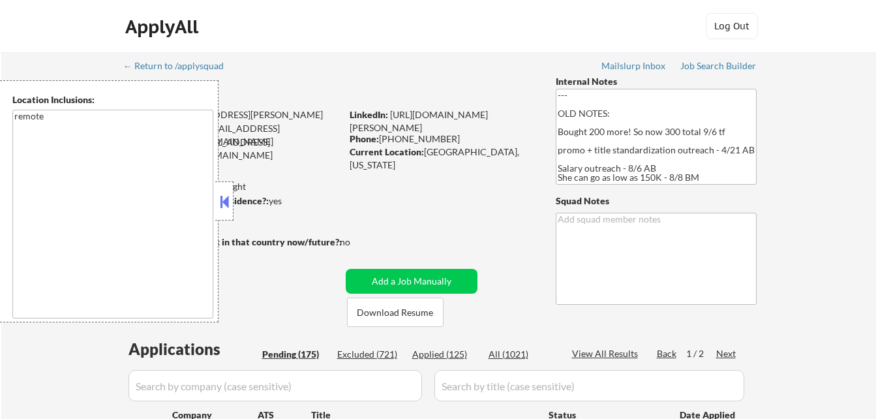
select select ""pending""
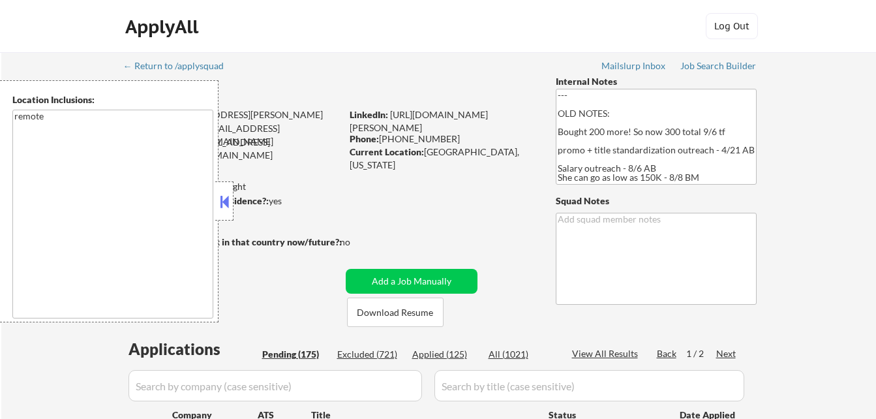
select select ""pending""
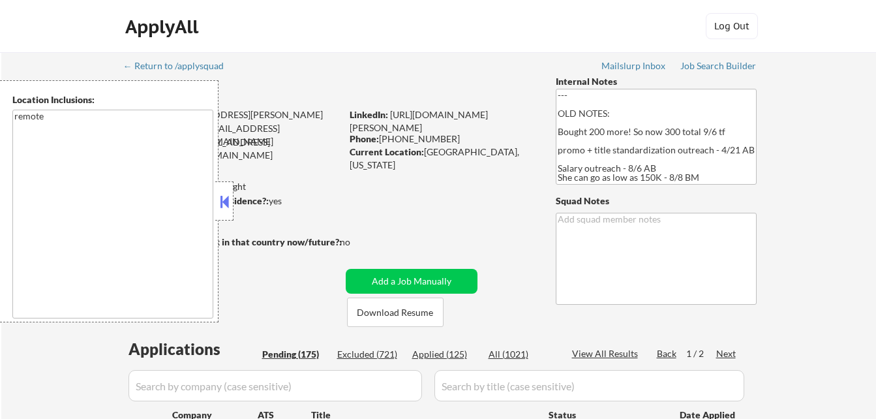
select select ""pending""
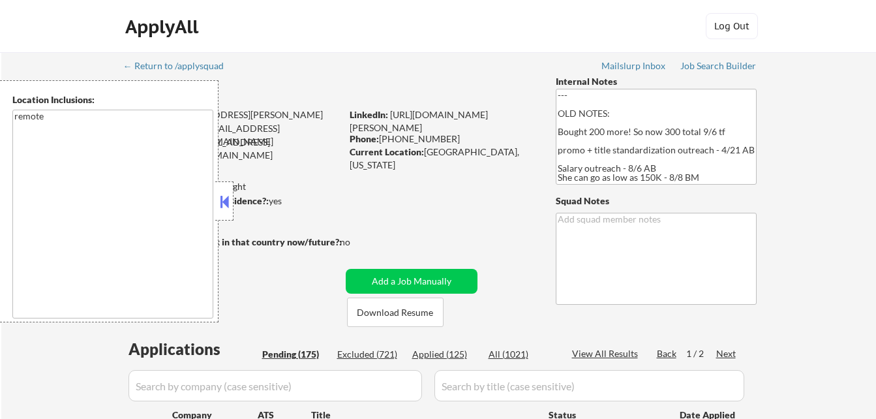
select select ""pending""
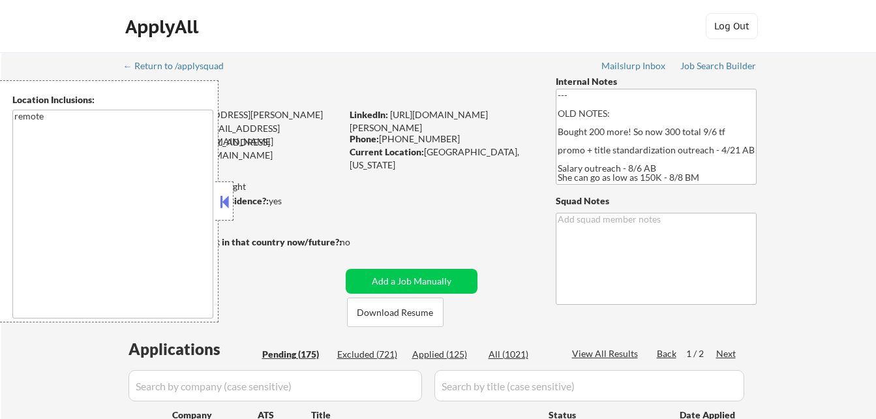
select select ""pending""
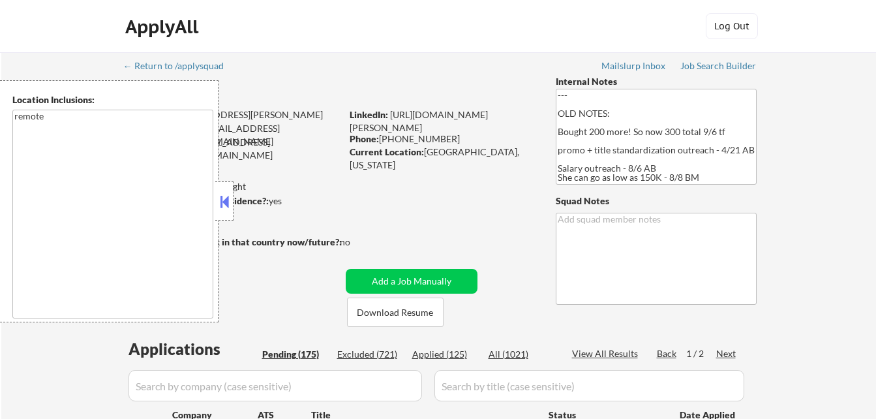
select select ""pending""
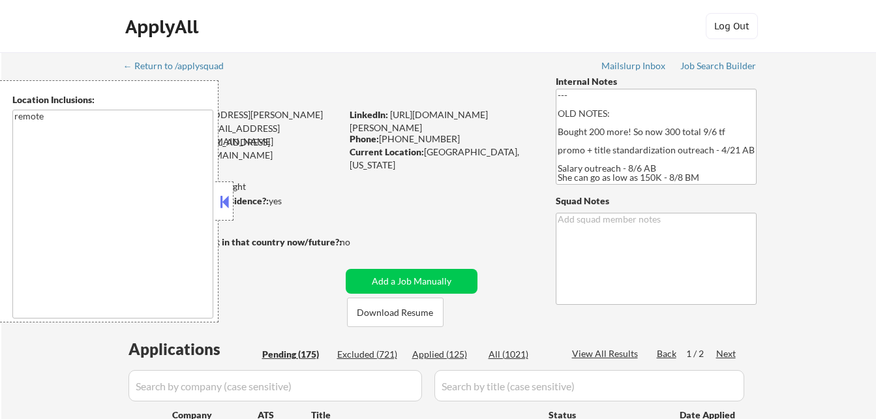
click at [453, 348] on div "Applied (125)" at bounding box center [444, 354] width 65 height 13
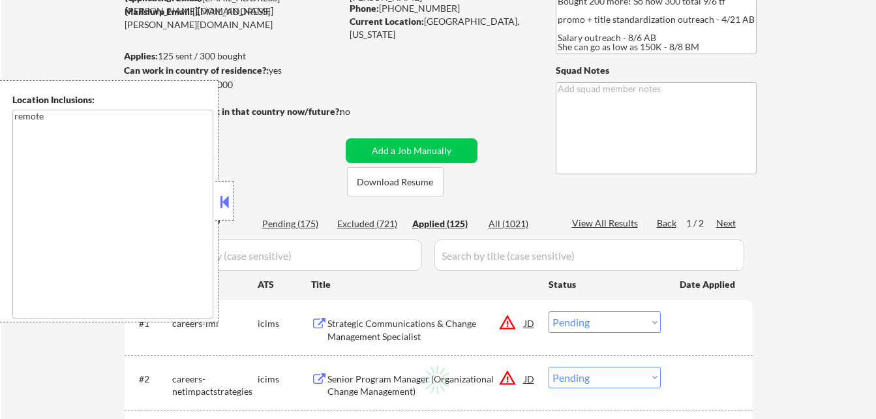
select select ""applied""
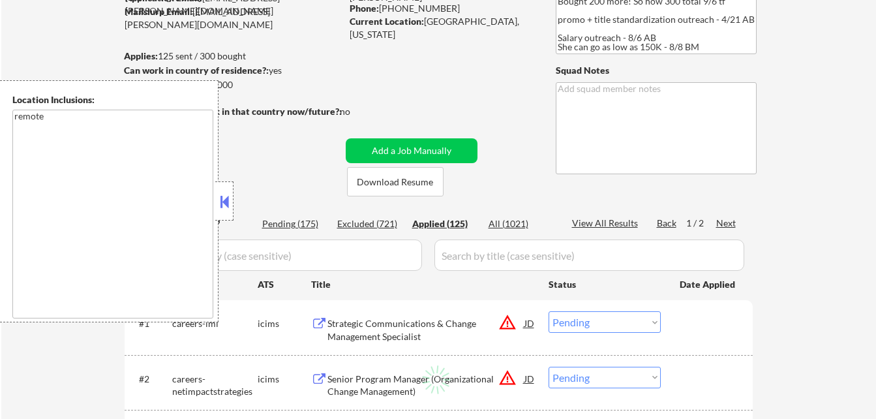
select select ""applied""
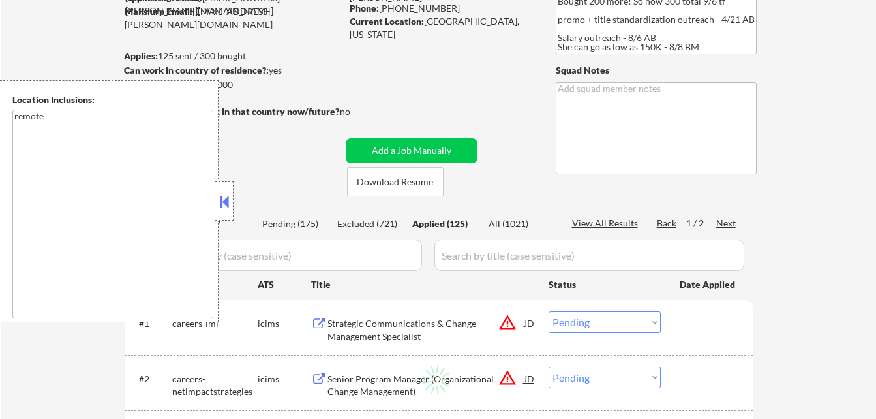
select select ""applied""
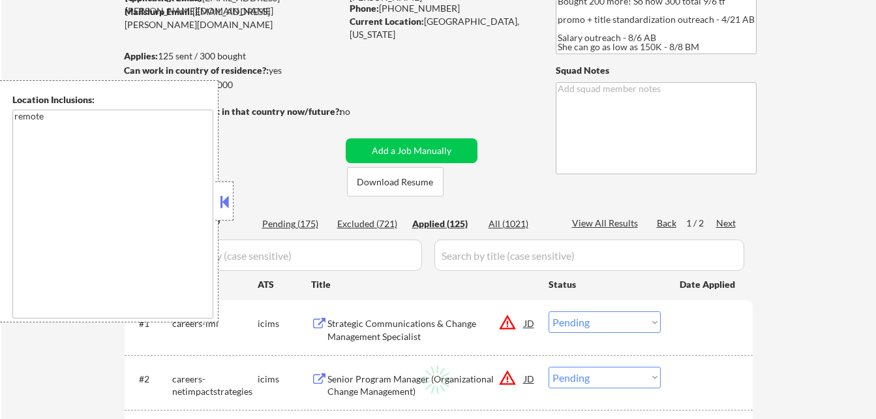
select select ""applied""
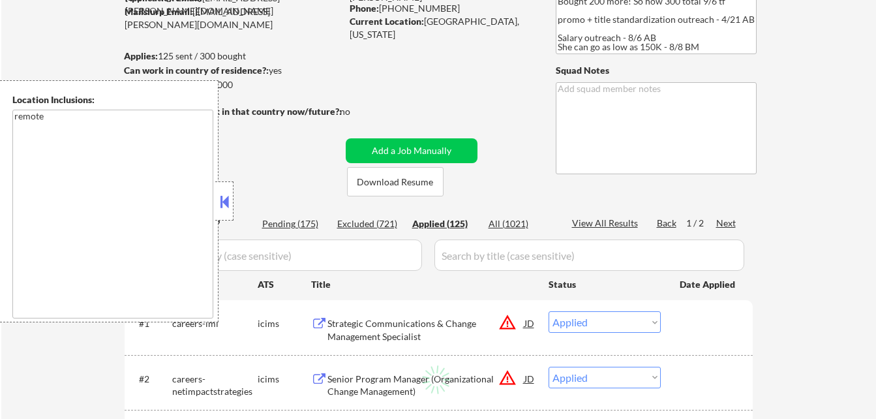
select select ""applied""
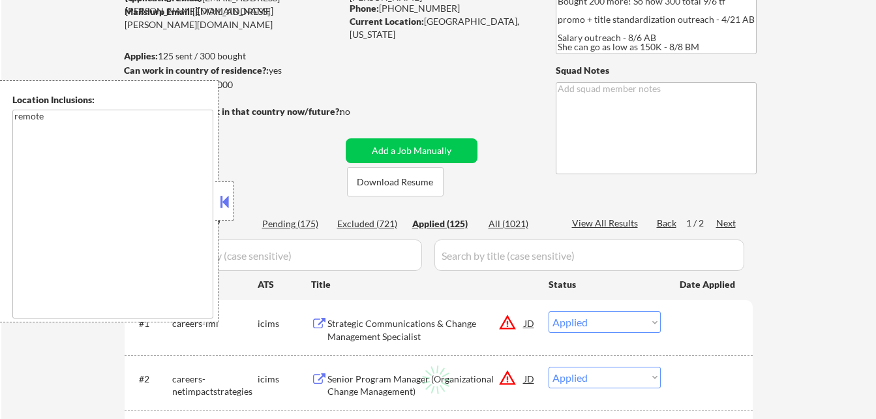
select select ""applied""
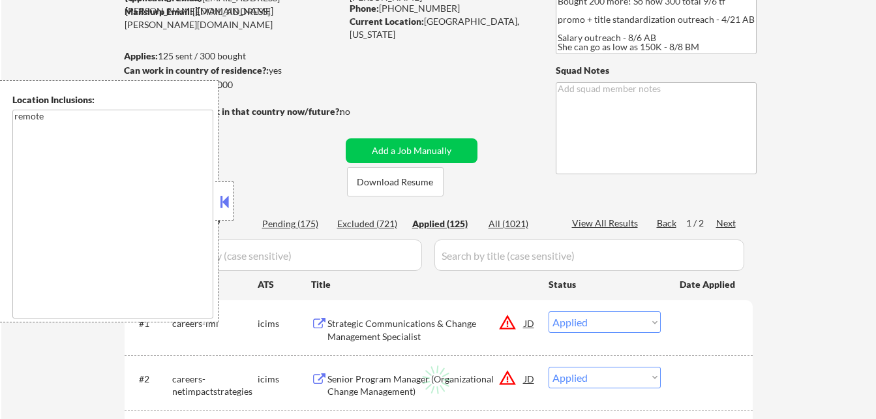
select select ""applied""
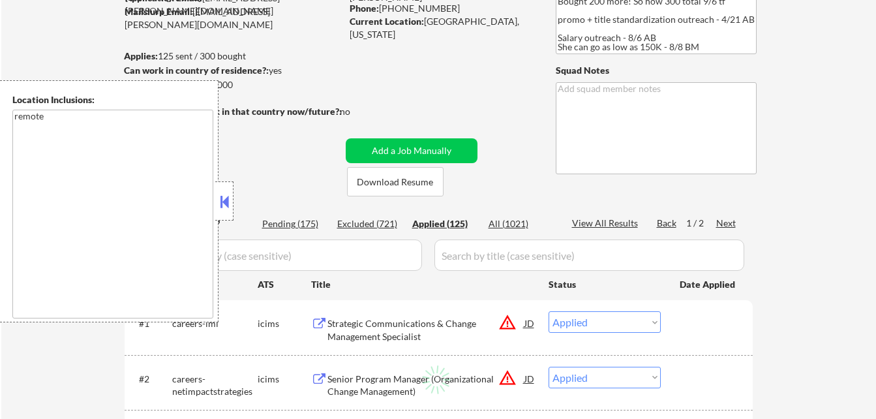
select select ""applied""
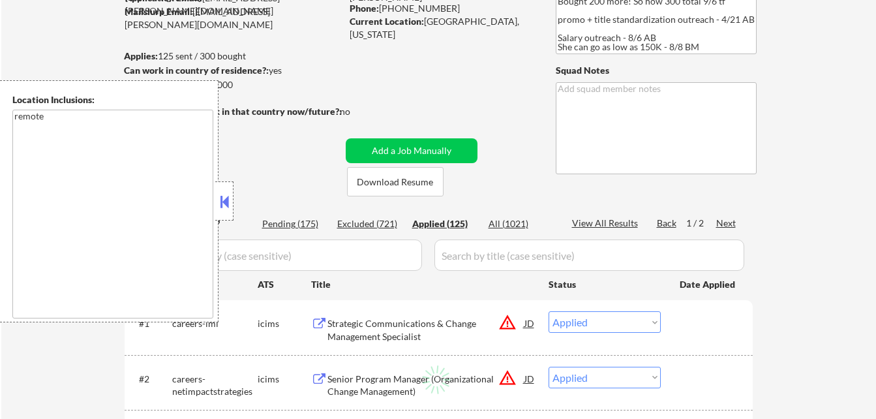
select select ""applied""
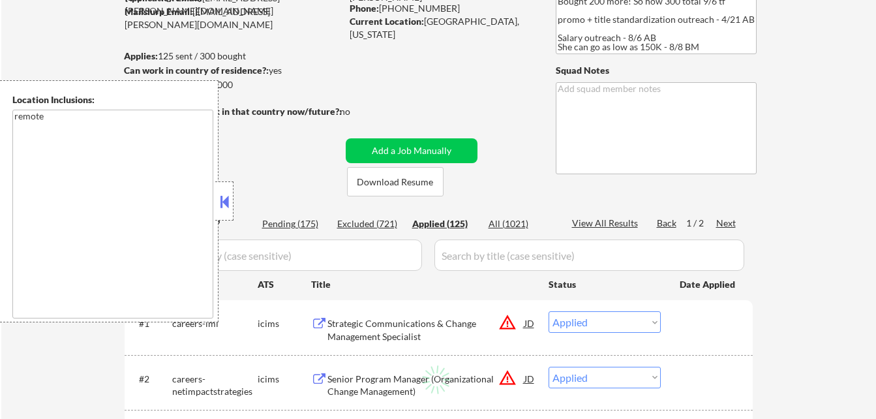
select select ""applied""
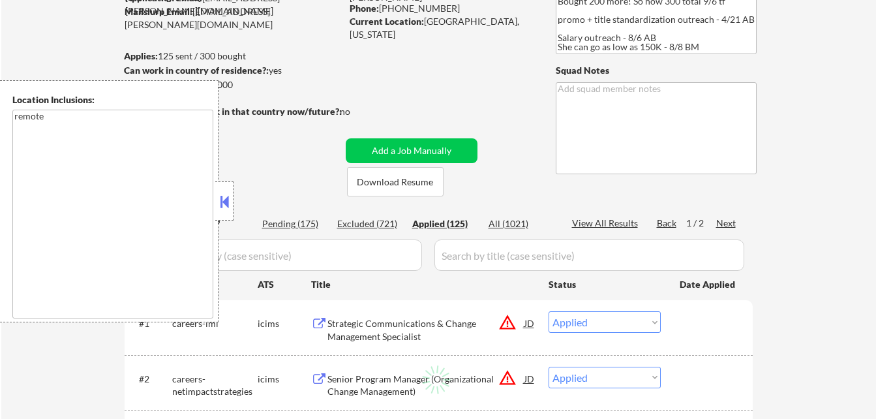
select select ""applied""
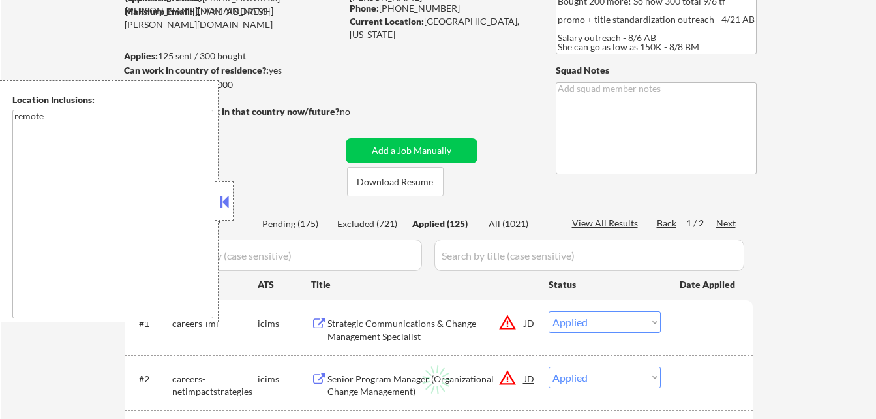
select select ""applied""
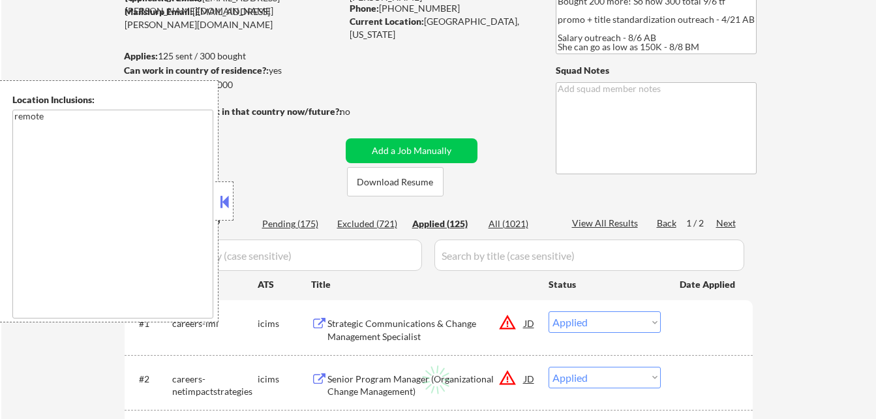
select select ""applied""
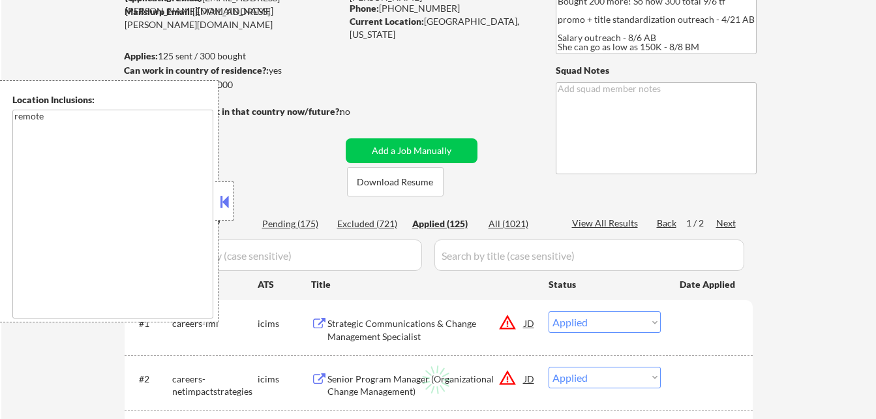
select select ""applied""
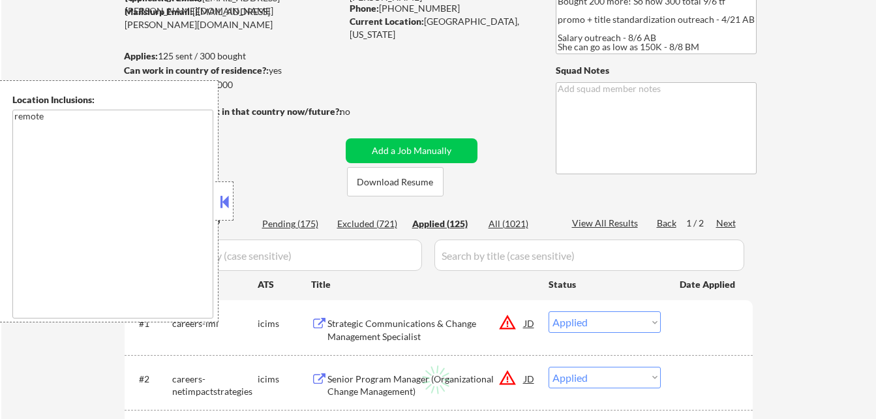
select select ""applied""
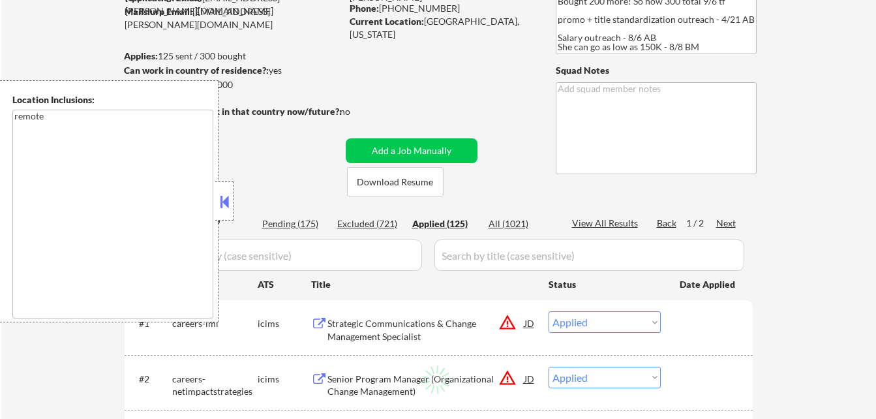
select select ""applied""
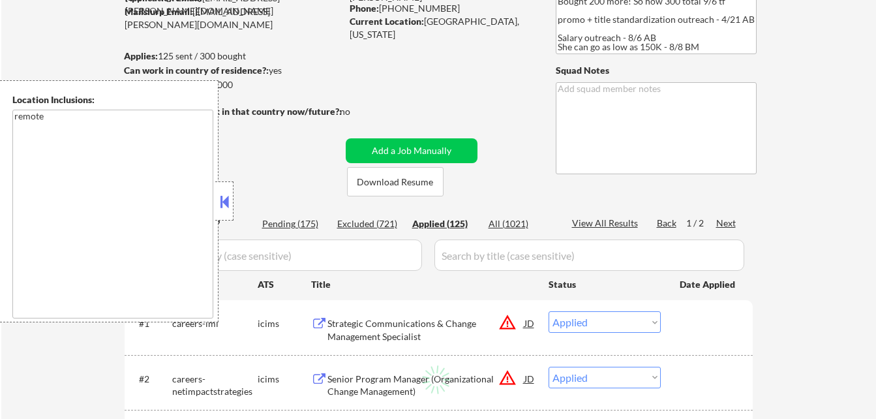
select select ""applied""
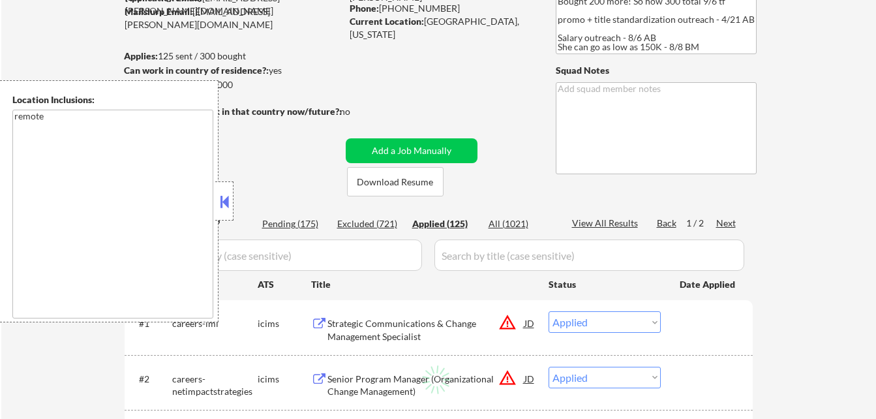
select select ""applied""
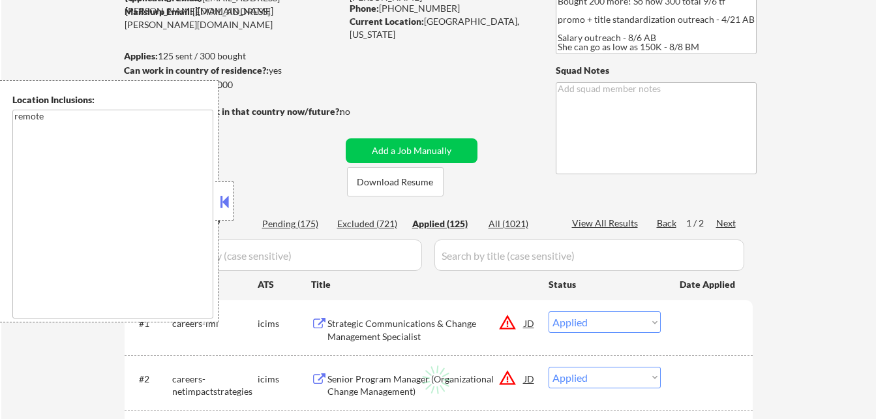
select select ""applied""
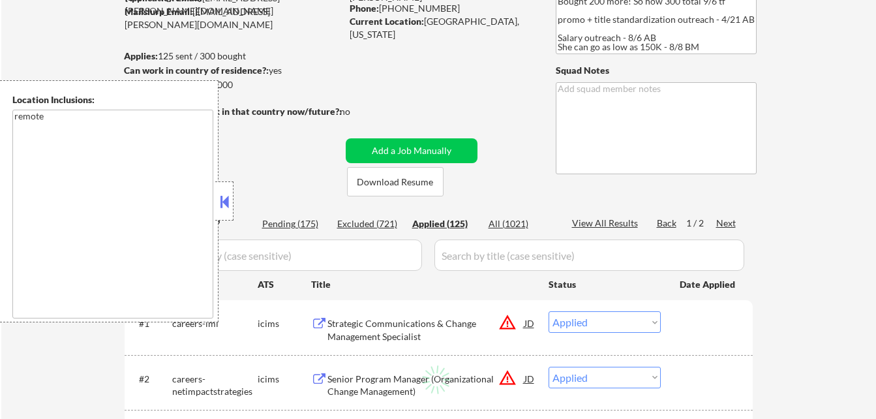
select select ""applied""
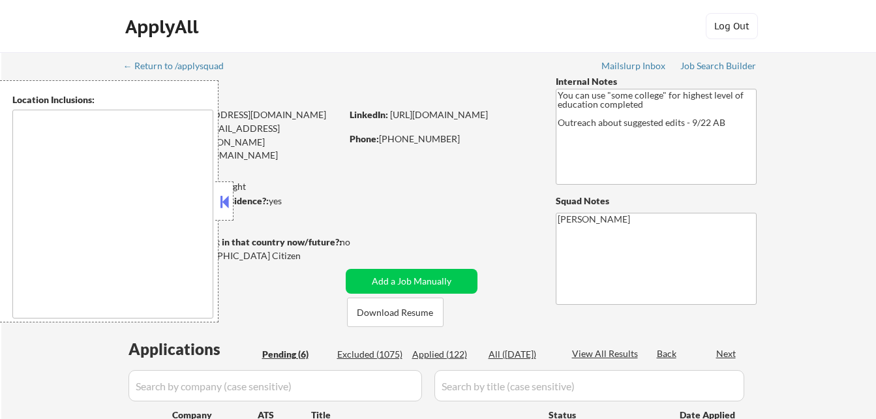
type textarea "[GEOGRAPHIC_DATA], [GEOGRAPHIC_DATA] [GEOGRAPHIC_DATA], [GEOGRAPHIC_DATA] [GEOG…"
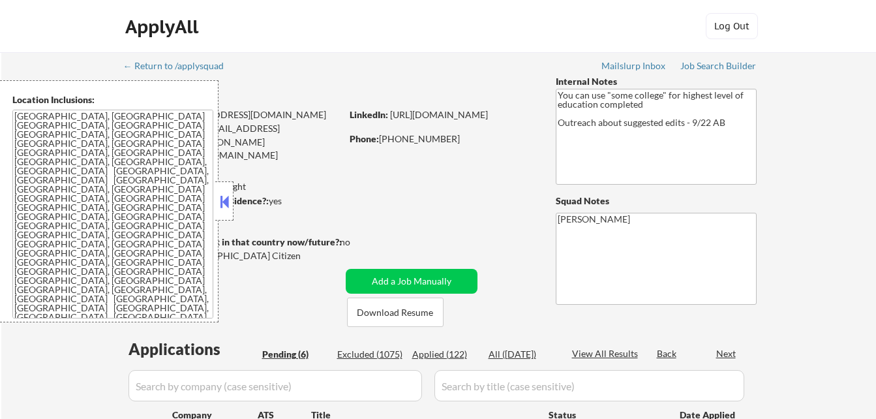
select select ""pending""
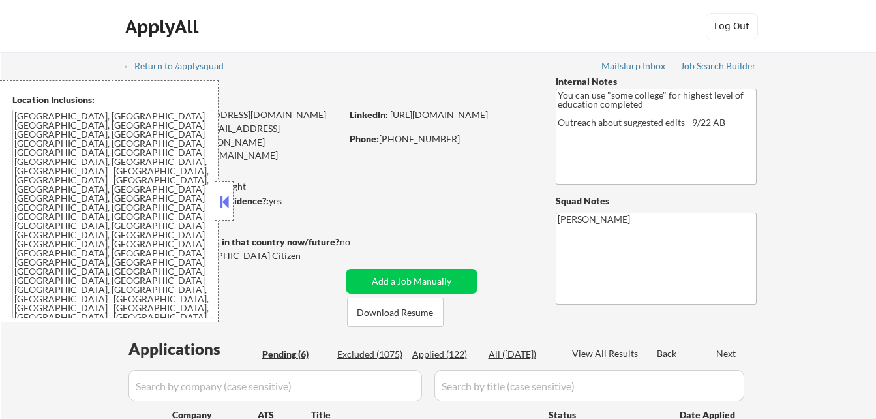
select select ""pending""
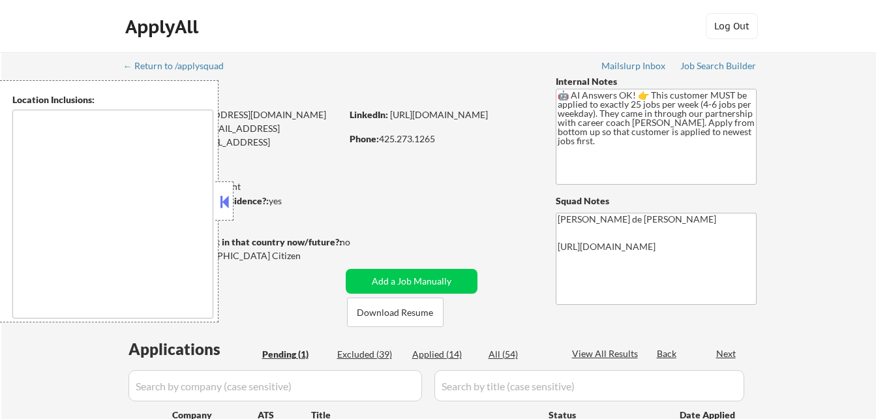
select select ""pending""
type textarea "remote"
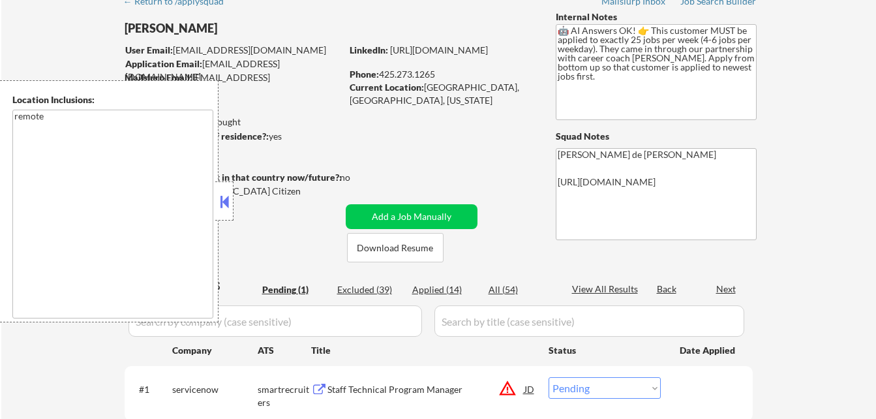
scroll to position [65, 0]
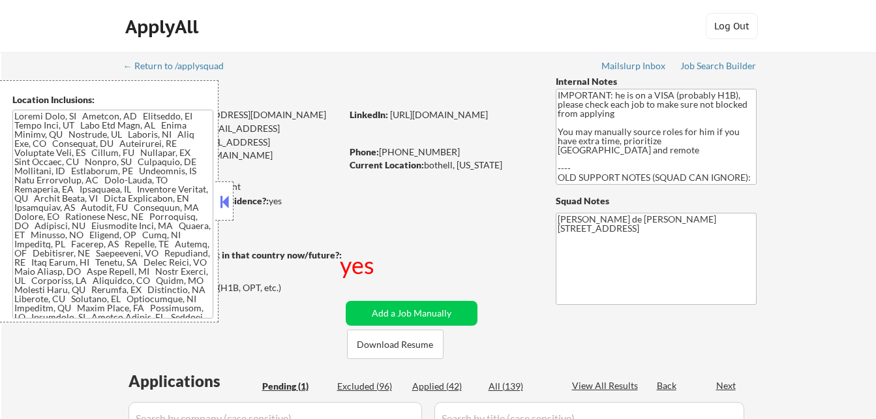
select select ""pending""
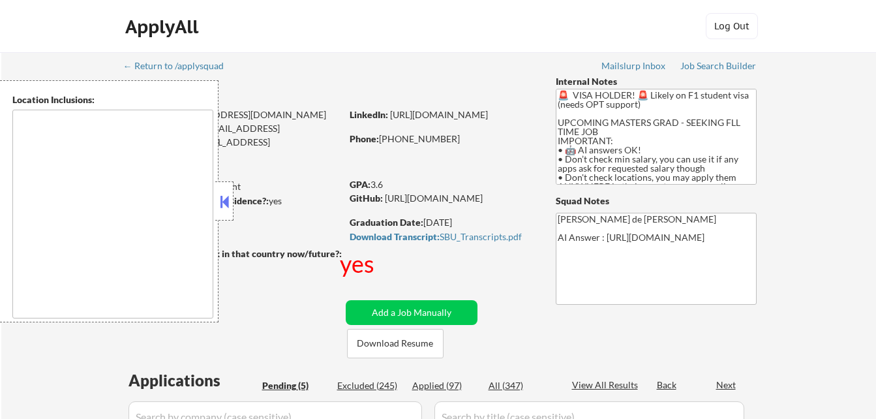
select select ""pending""
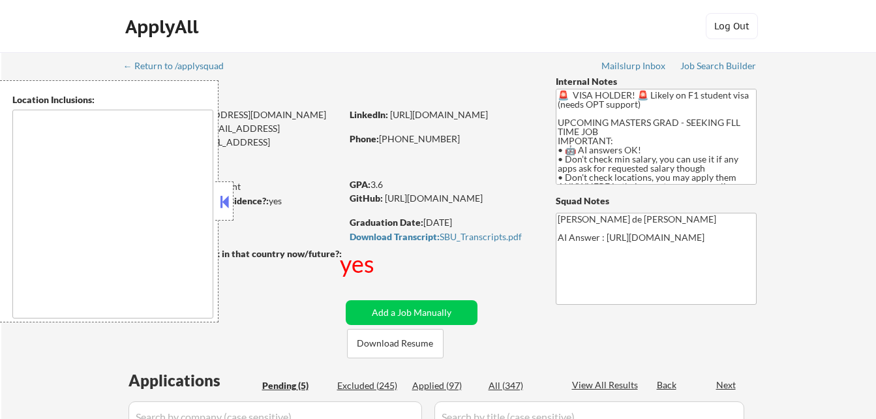
type textarea "country:[GEOGRAPHIC_DATA]"
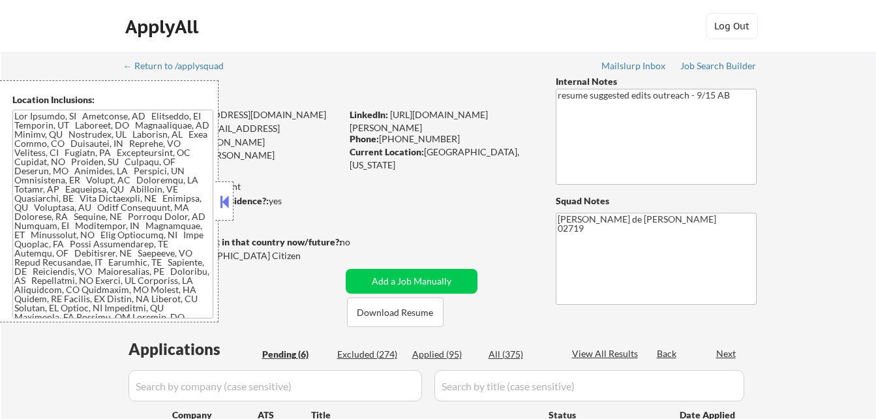
select select ""pending""
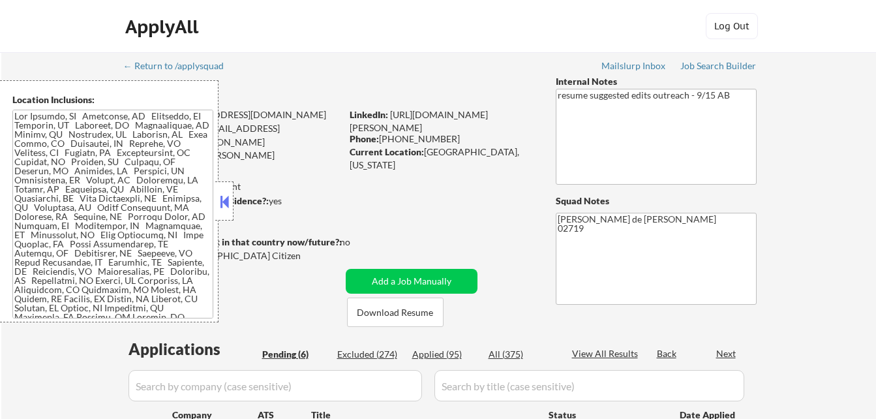
select select ""pending""
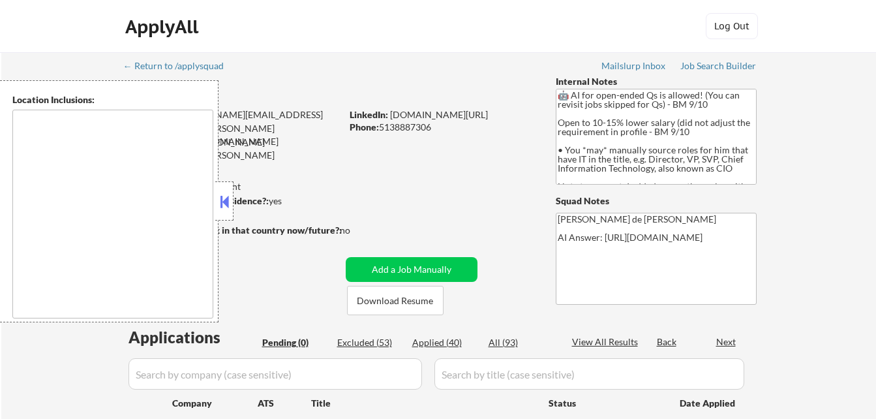
type textarea "[GEOGRAPHIC_DATA][PERSON_NAME], [GEOGRAPHIC_DATA] [GEOGRAPHIC_DATA], [GEOGRAPHI…"
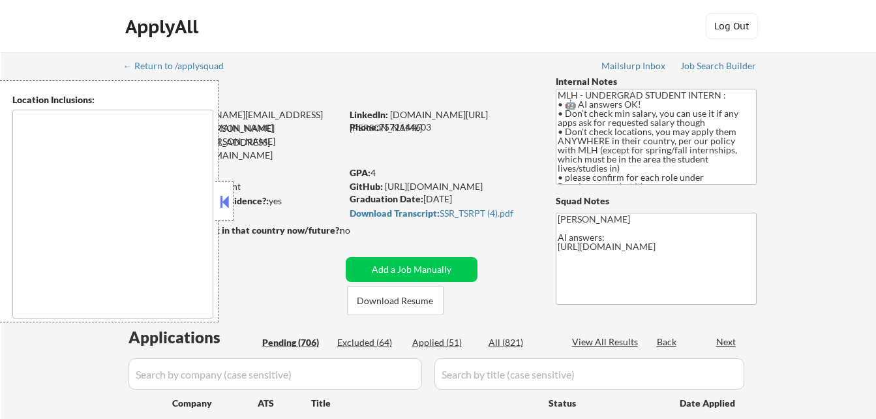
type textarea "country:[GEOGRAPHIC_DATA]"
select select ""pending""
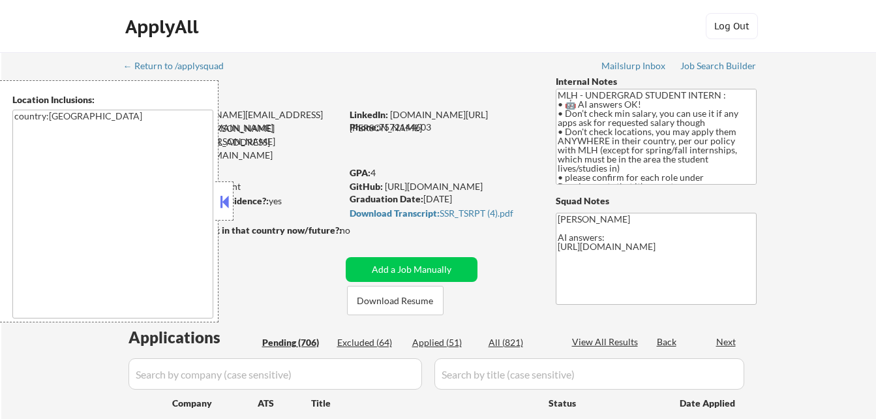
select select ""pending""
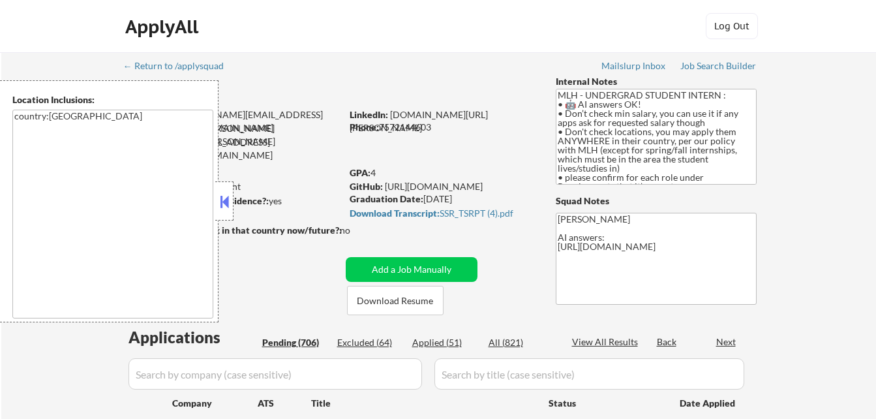
select select ""pending""
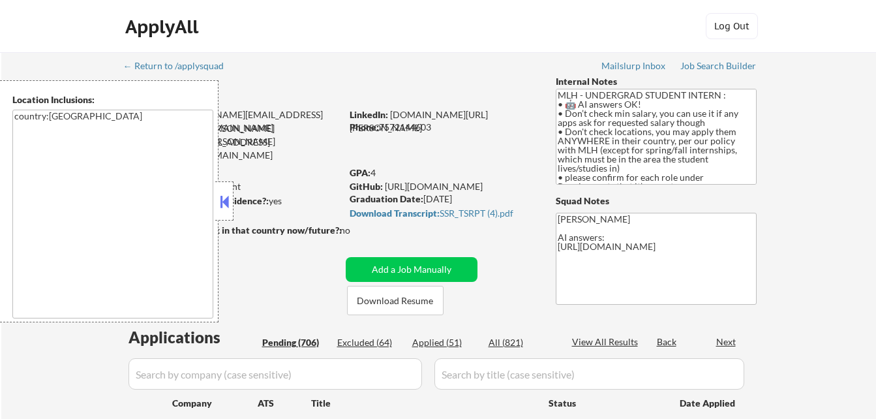
select select ""pending""
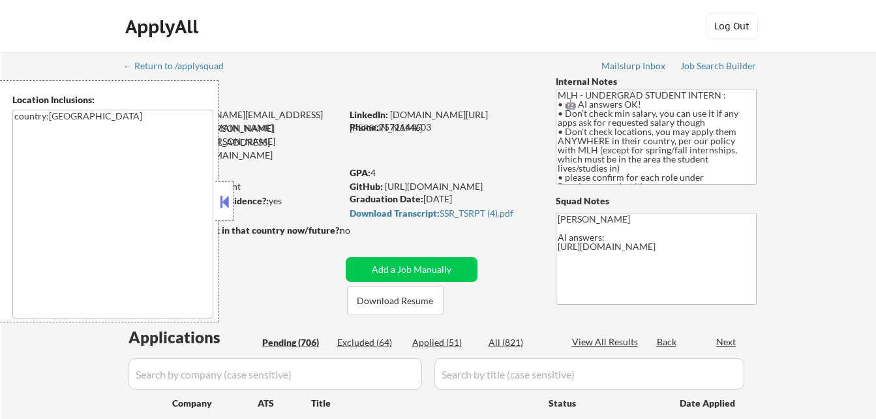
select select ""pending""
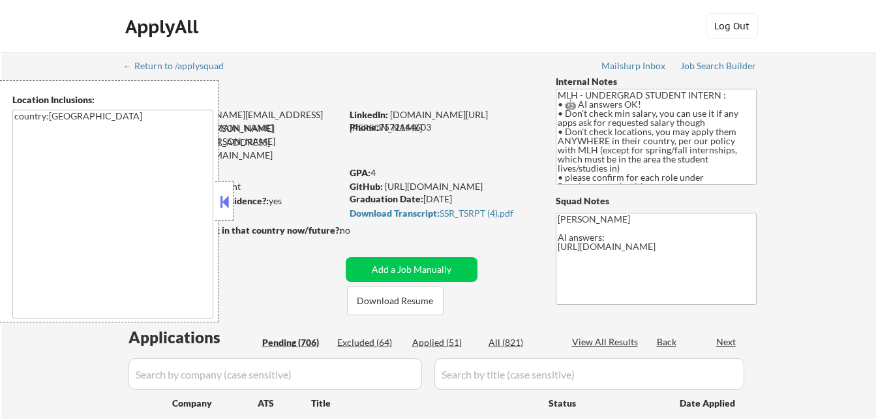
select select ""pending""
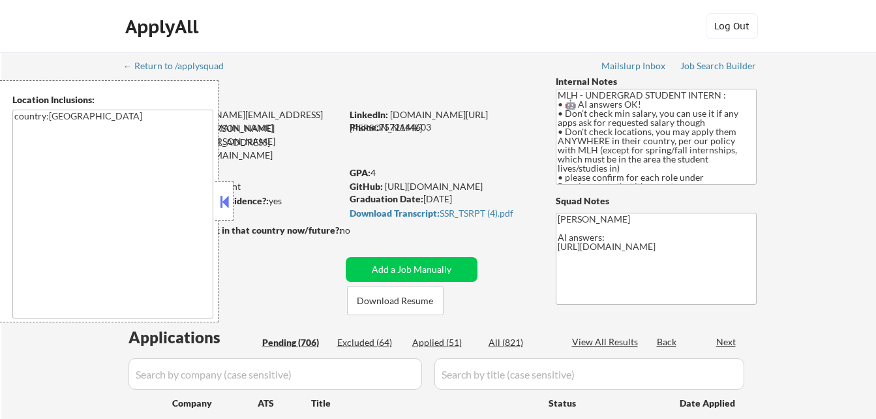
select select ""pending""
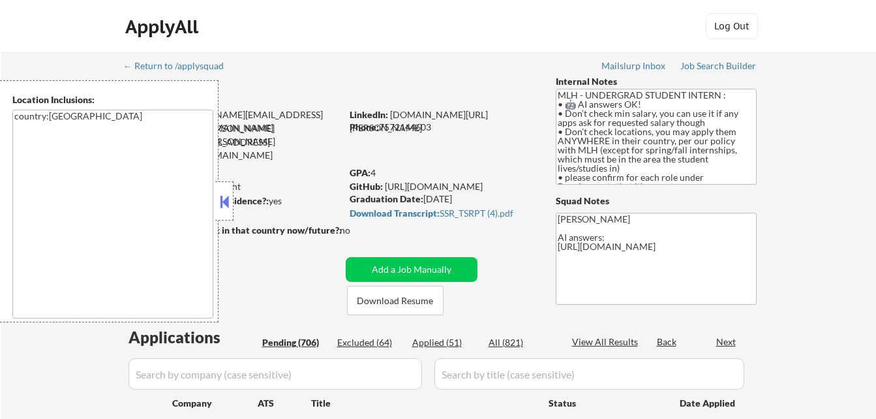
select select ""pending""
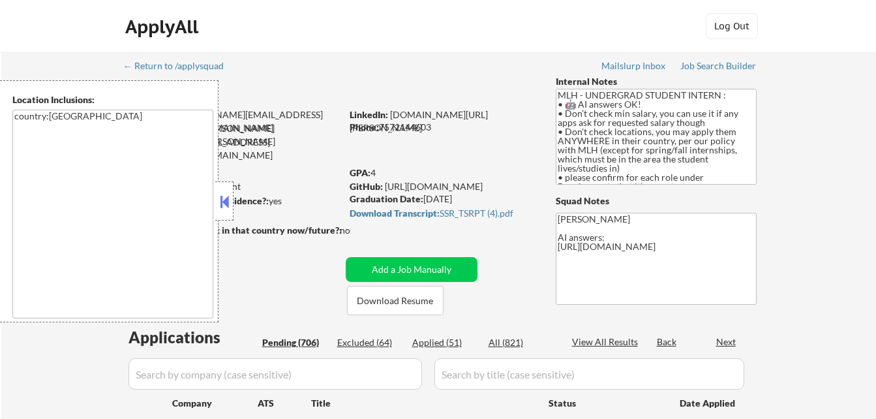
select select ""pending""
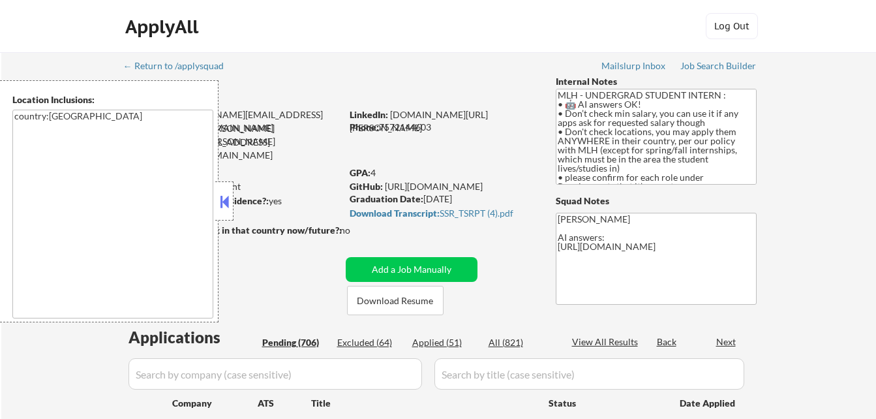
select select ""pending""
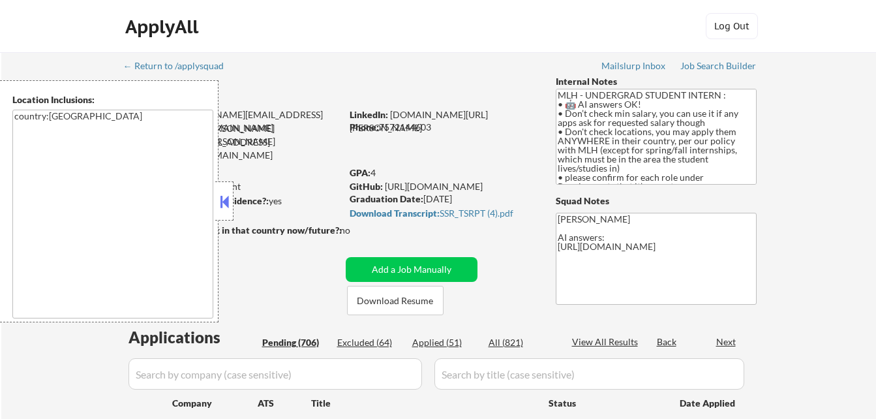
select select ""pending""
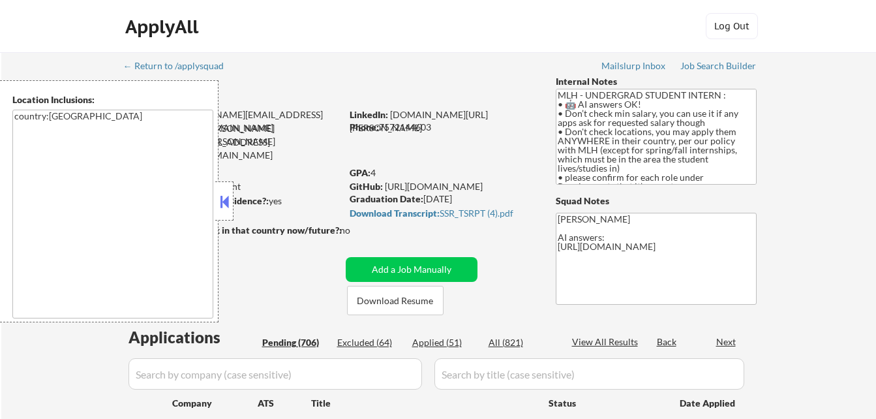
select select ""pending""
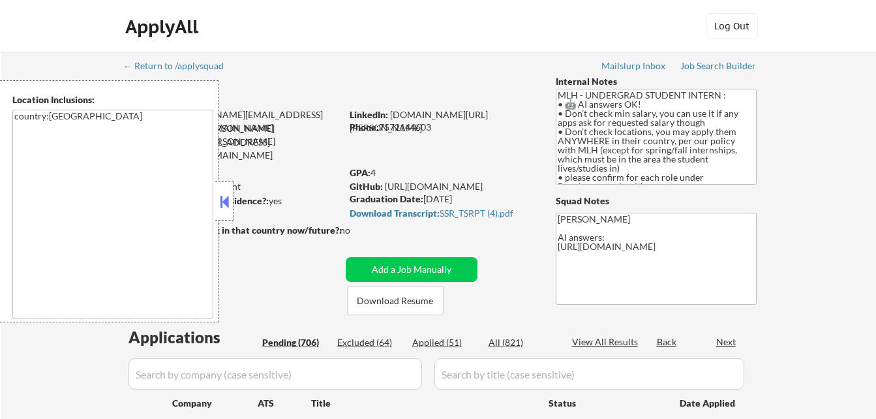
select select ""pending""
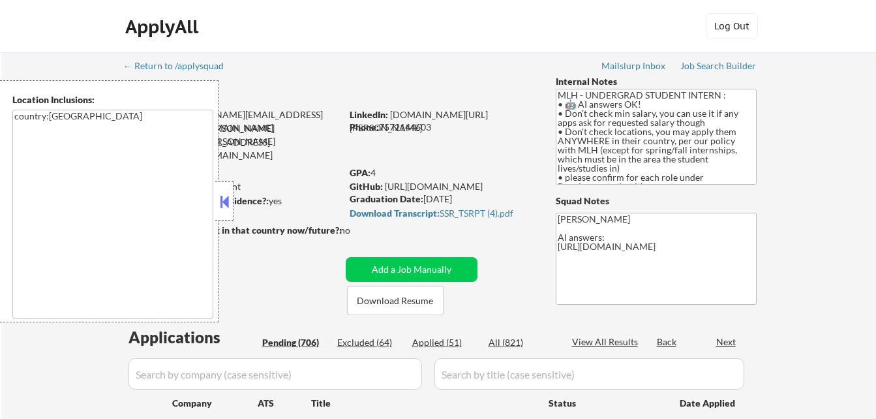
select select ""pending""
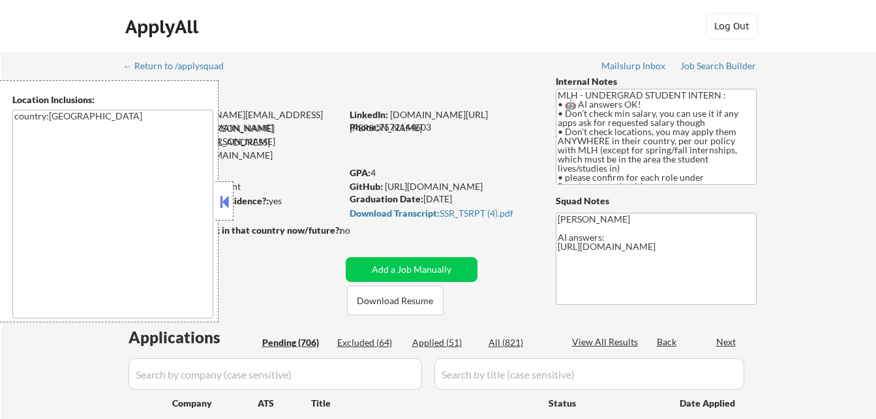
select select ""pending""
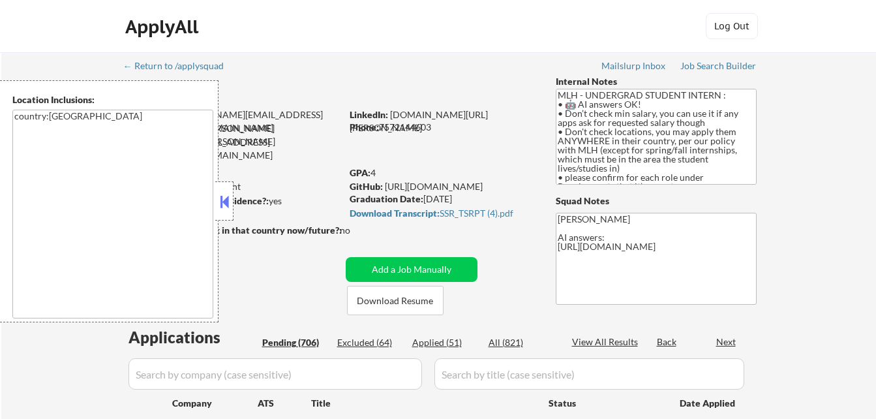
select select ""pending""
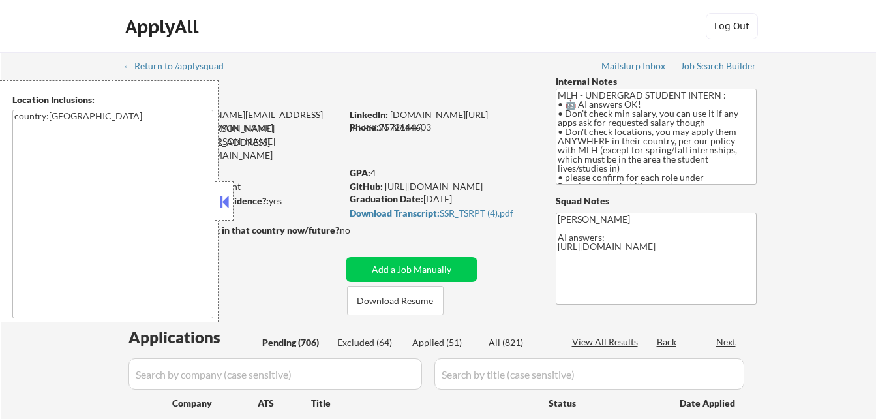
select select ""pending""
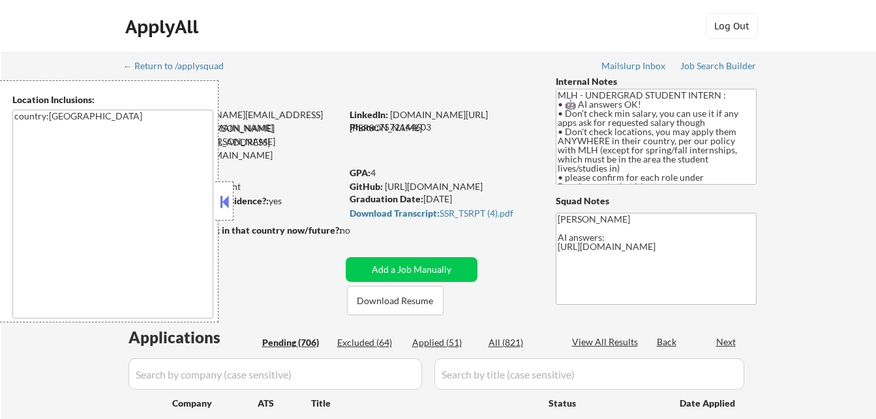
select select ""pending""
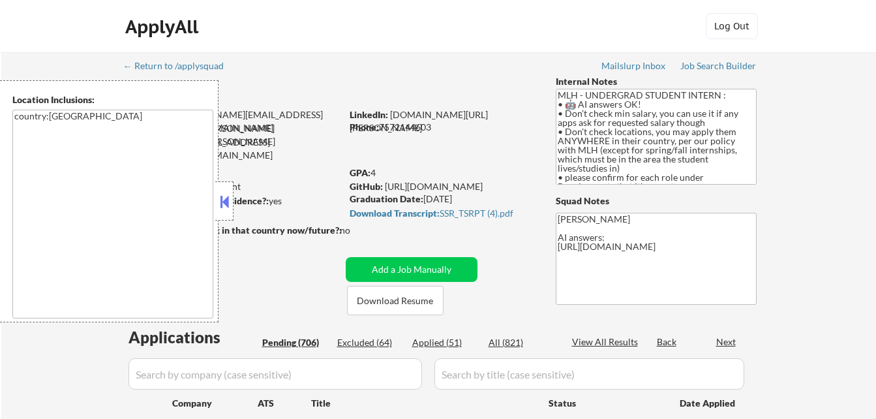
select select ""pending""
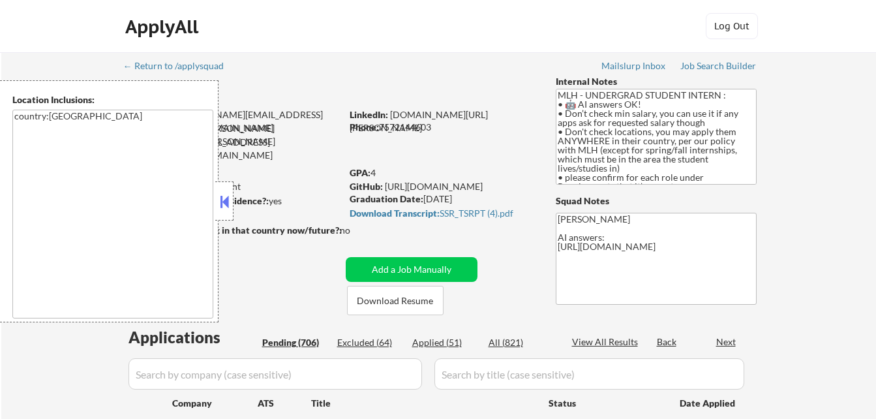
select select ""pending""
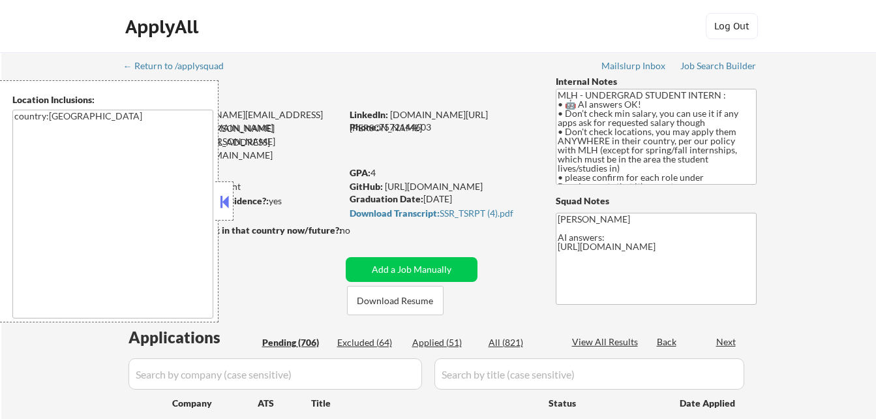
select select ""pending""
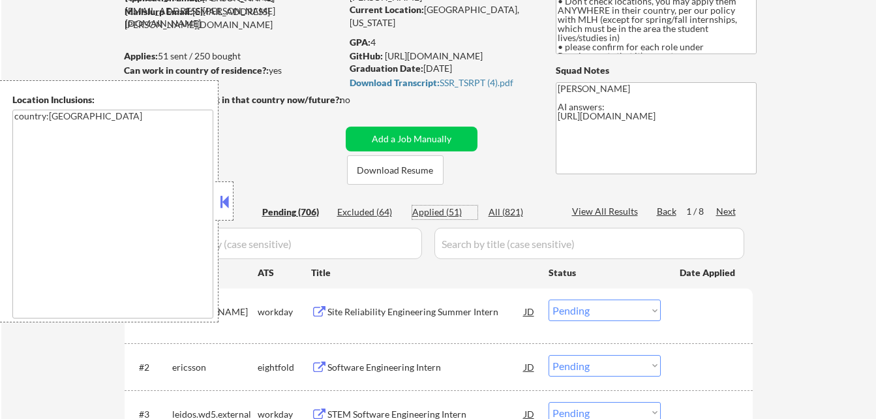
click at [436, 212] on div "Applied (51)" at bounding box center [444, 211] width 65 height 13
select select ""applied""
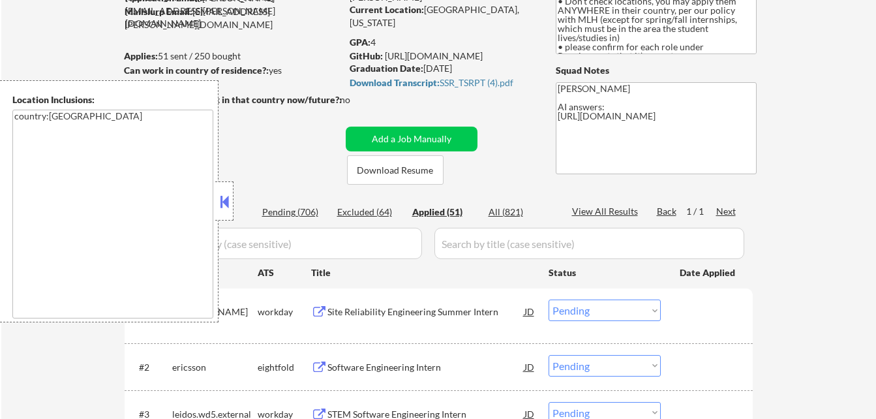
select select ""applied""
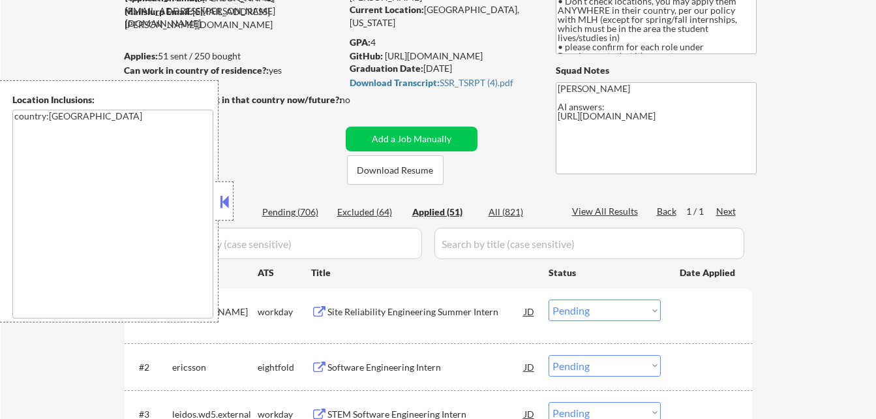
select select ""applied""
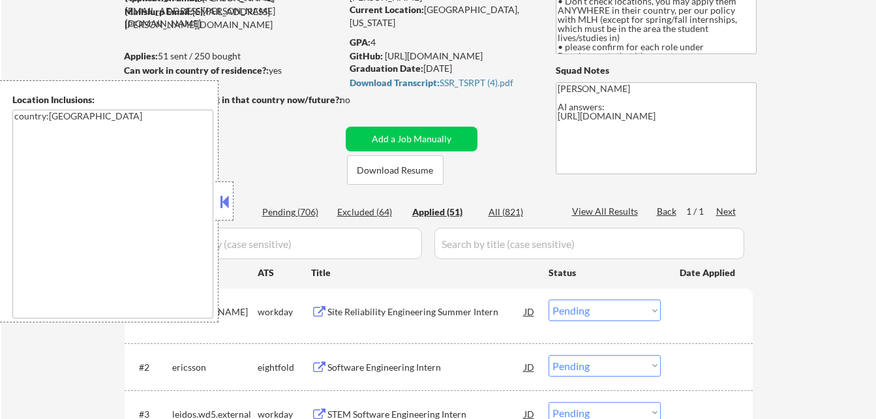
select select ""applied""
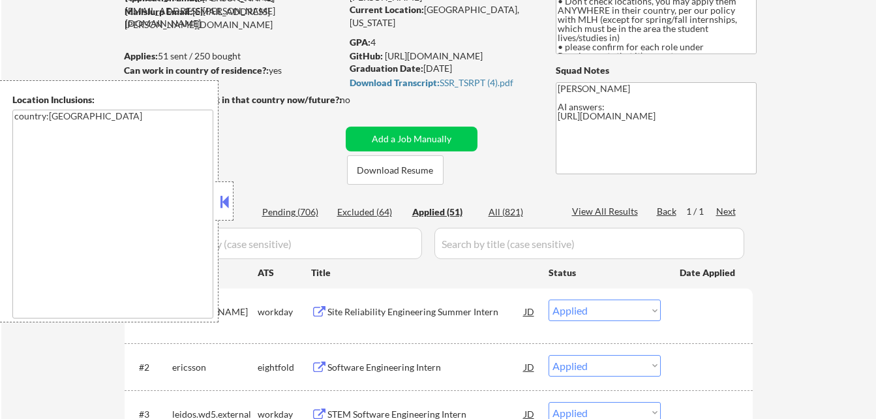
select select ""applied""
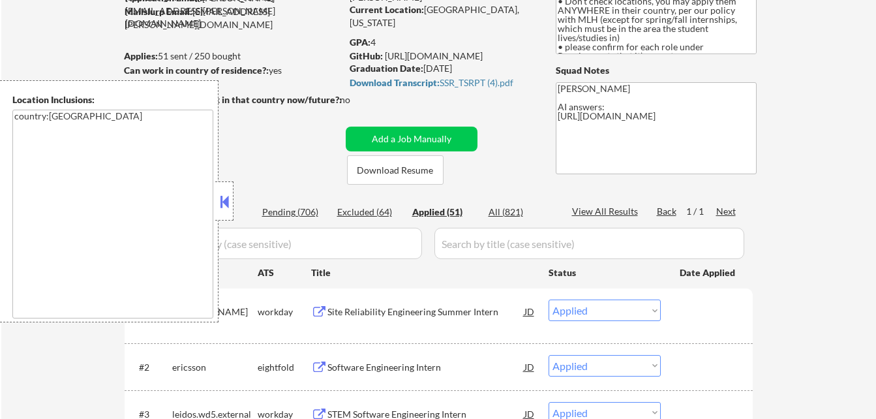
select select ""applied""
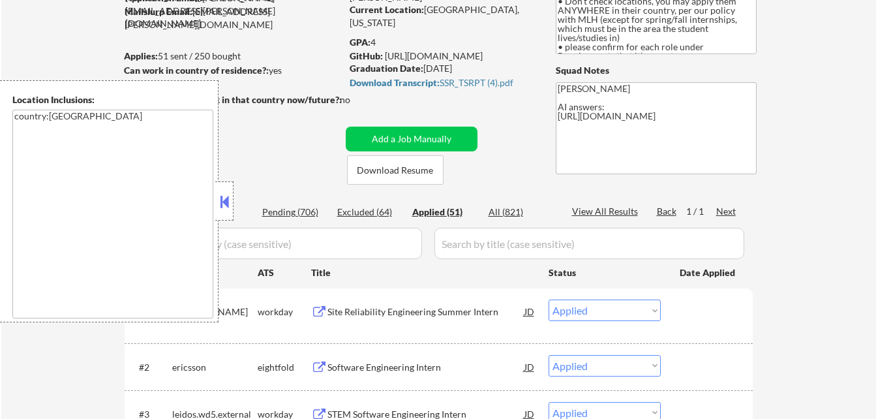
select select ""applied""
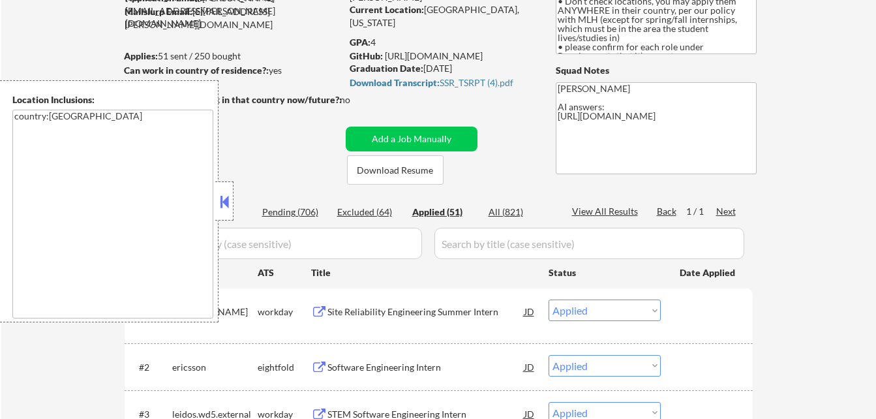
select select ""applied""
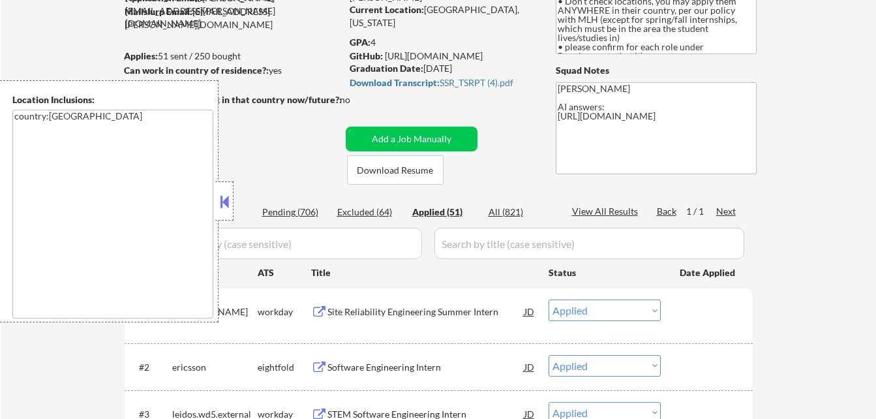
select select ""applied""
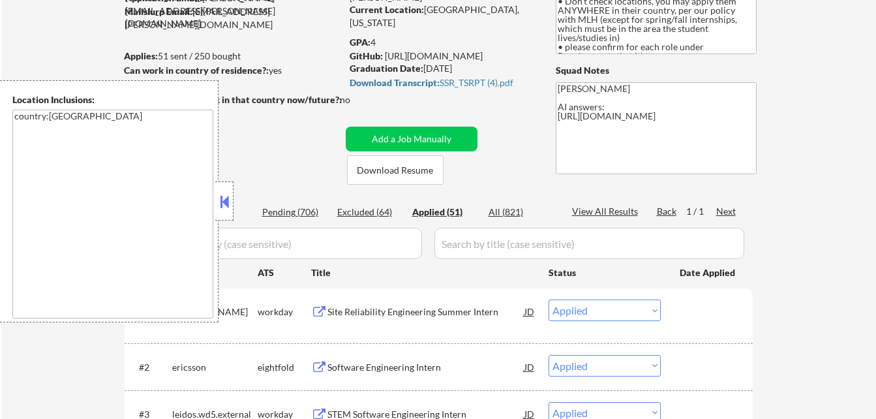
select select ""applied""
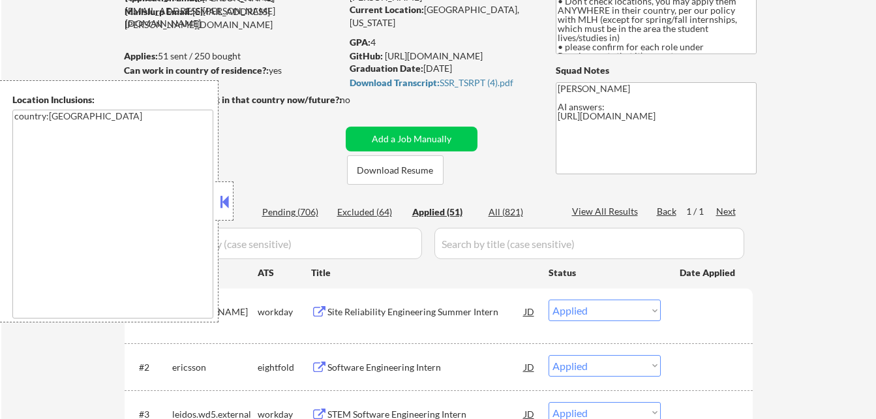
select select ""applied""
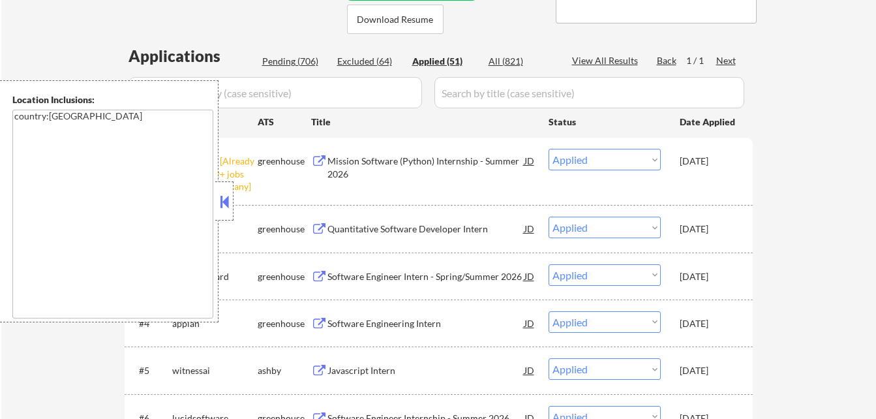
scroll to position [261, 0]
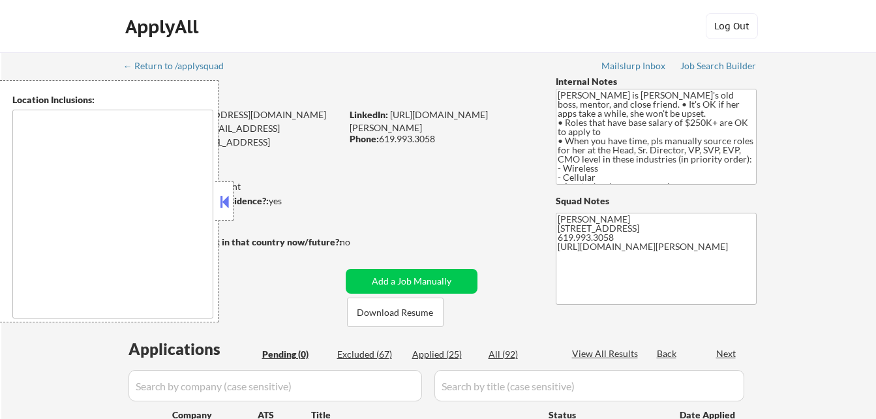
type textarea "[GEOGRAPHIC_DATA], [GEOGRAPHIC_DATA], [GEOGRAPHIC_DATA] [GEOGRAPHIC_DATA], [GEO…"
